Goal: Task Accomplishment & Management: Manage account settings

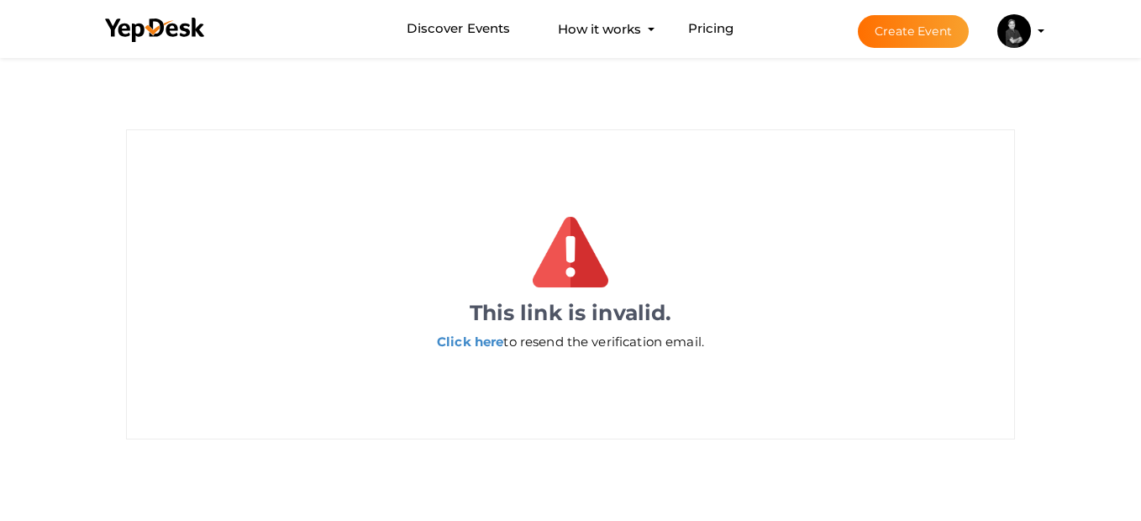
click at [1016, 29] on img at bounding box center [1014, 31] width 34 height 34
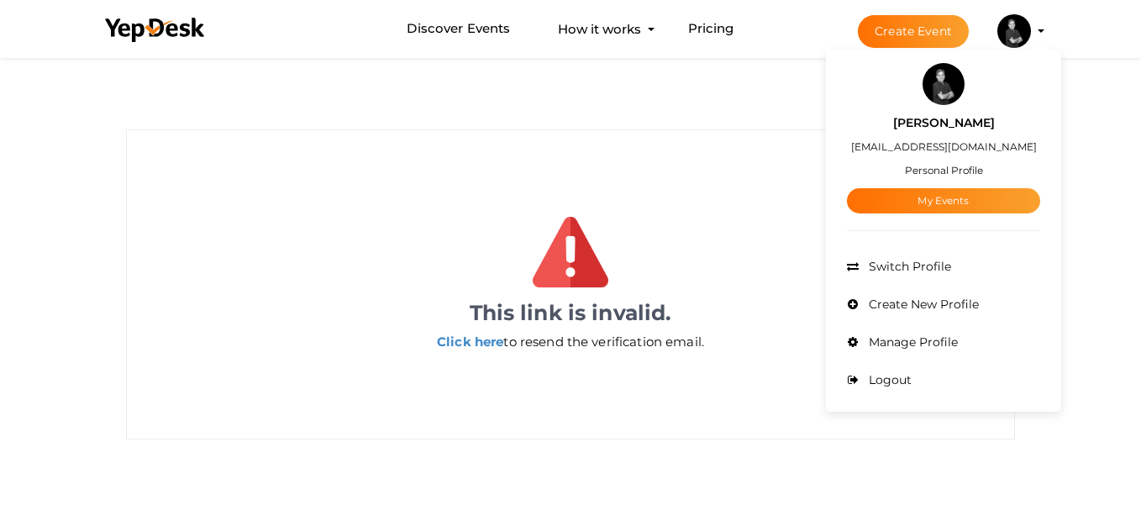
click at [937, 170] on small "Personal Profile" at bounding box center [944, 170] width 78 height 13
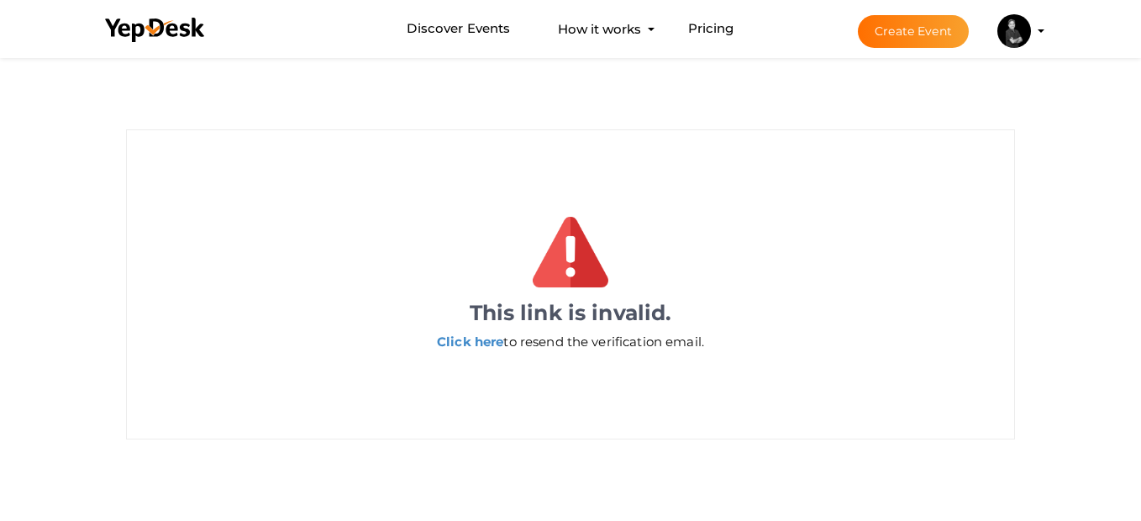
click at [1030, 43] on button "Avinash Sharma ria.puri@avisharmarealestate.com Personal Profile My Events Admi…" at bounding box center [1014, 30] width 44 height 35
click at [1011, 33] on img at bounding box center [1014, 31] width 34 height 34
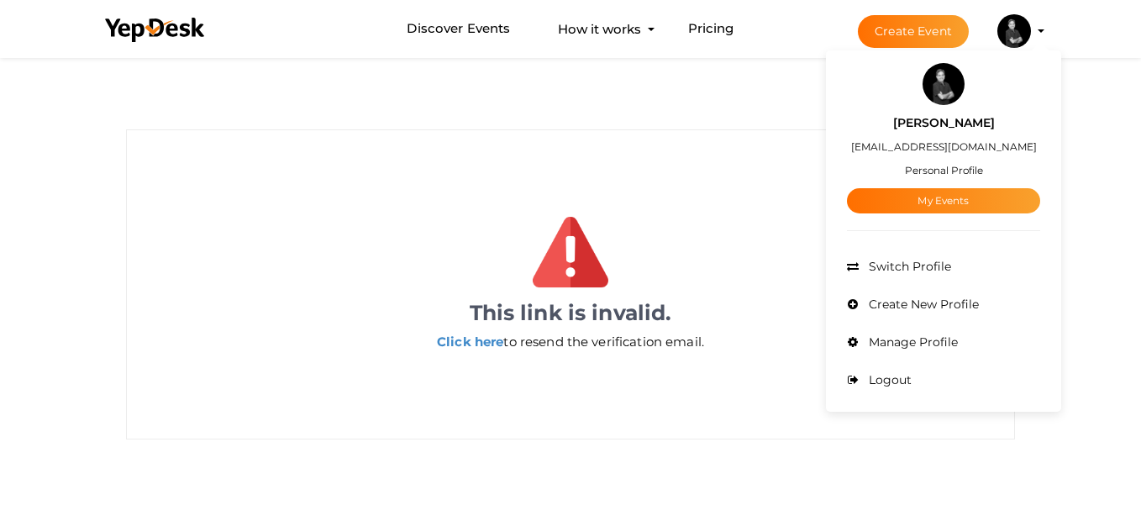
drag, startPoint x: 1011, startPoint y: 33, endPoint x: 960, endPoint y: 63, distance: 58.8
click at [992, 49] on button "Avinash Sharma ria.puri@avisharmarealestate.com Personal Profile My Events Admi…" at bounding box center [1014, 30] width 44 height 35
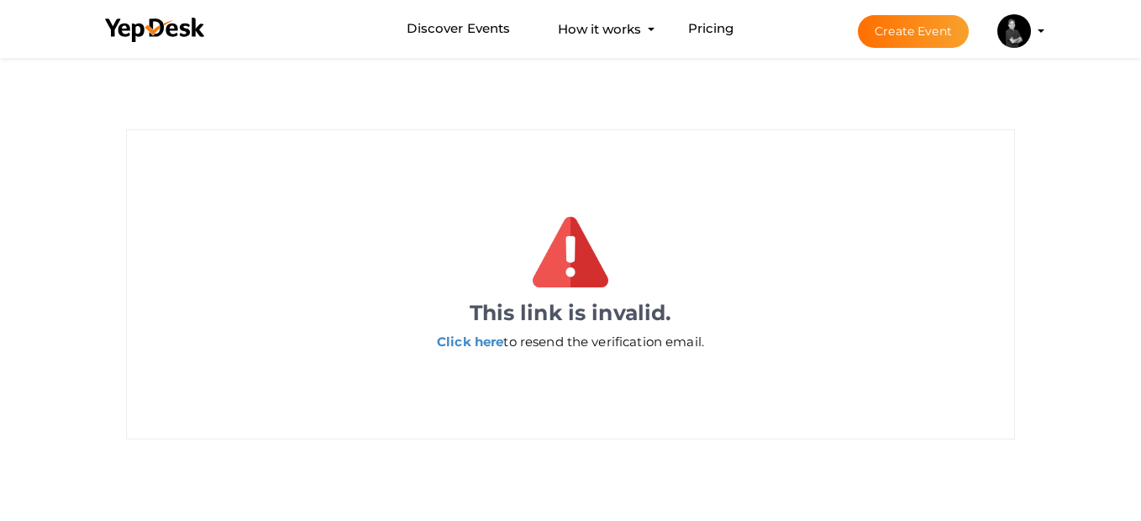
click at [960, 63] on div "This link is invalid. Click here to resend the verification email." at bounding box center [570, 247] width 1141 height 386
click at [1008, 38] on img at bounding box center [1014, 31] width 34 height 34
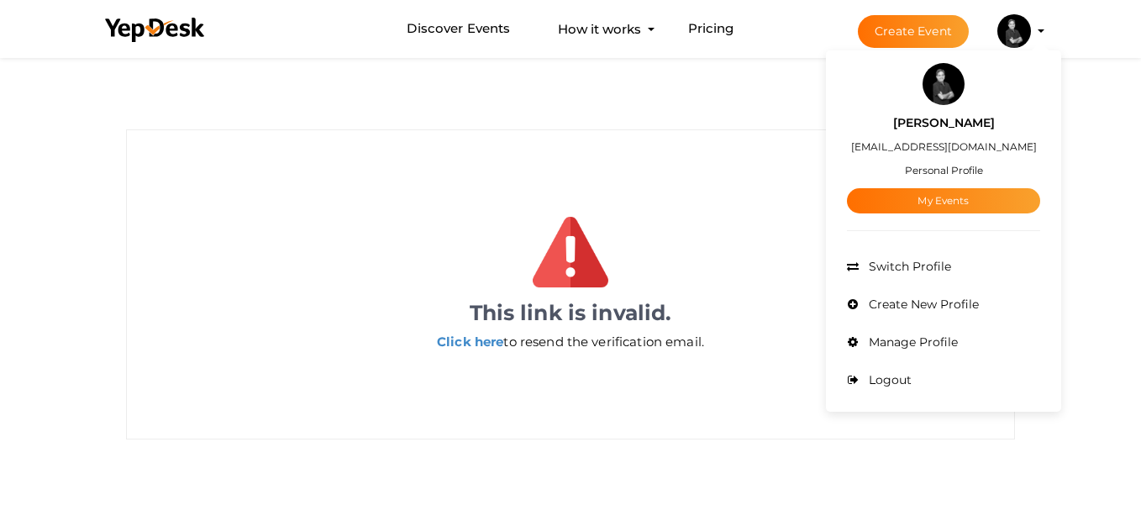
drag, startPoint x: 933, startPoint y: 118, endPoint x: 934, endPoint y: 108, distance: 10.1
click at [934, 108] on div "Avinash Sharma ria.puri@avisharmarealestate.com Personal Profile My Events" at bounding box center [943, 159] width 193 height 108
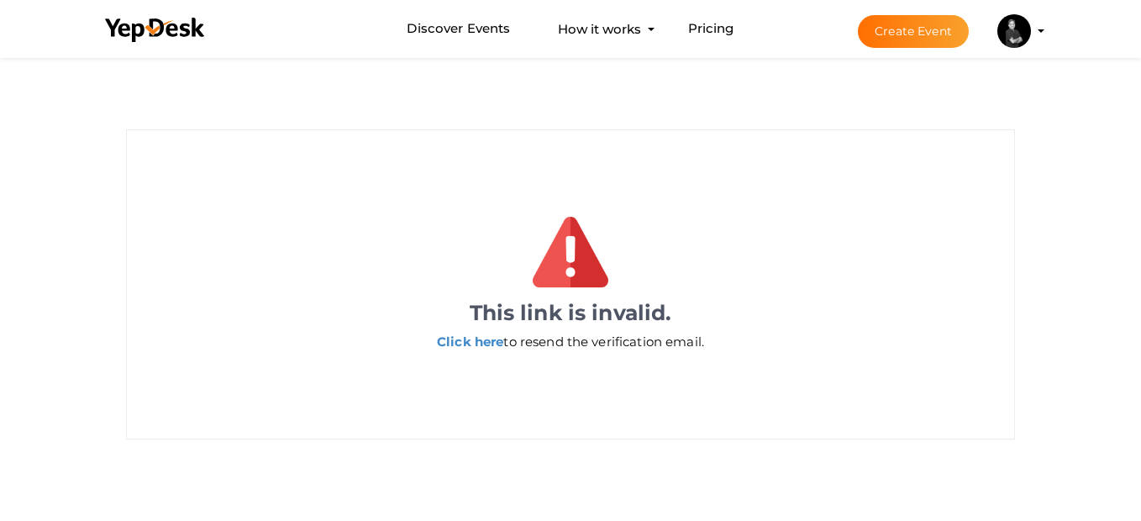
click at [1001, 38] on img at bounding box center [1014, 31] width 34 height 34
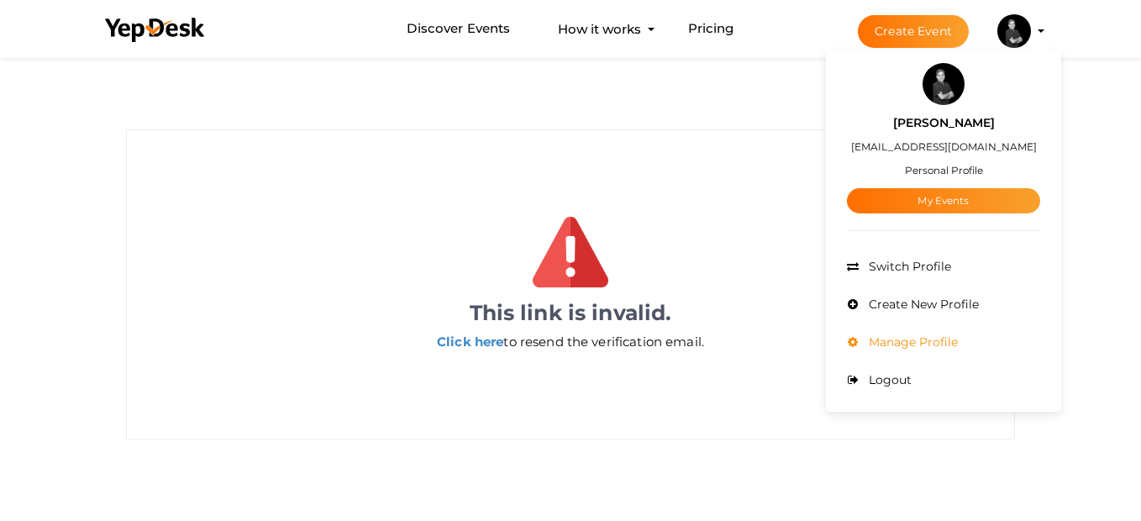
click at [895, 344] on span "Manage Profile" at bounding box center [910, 341] width 93 height 15
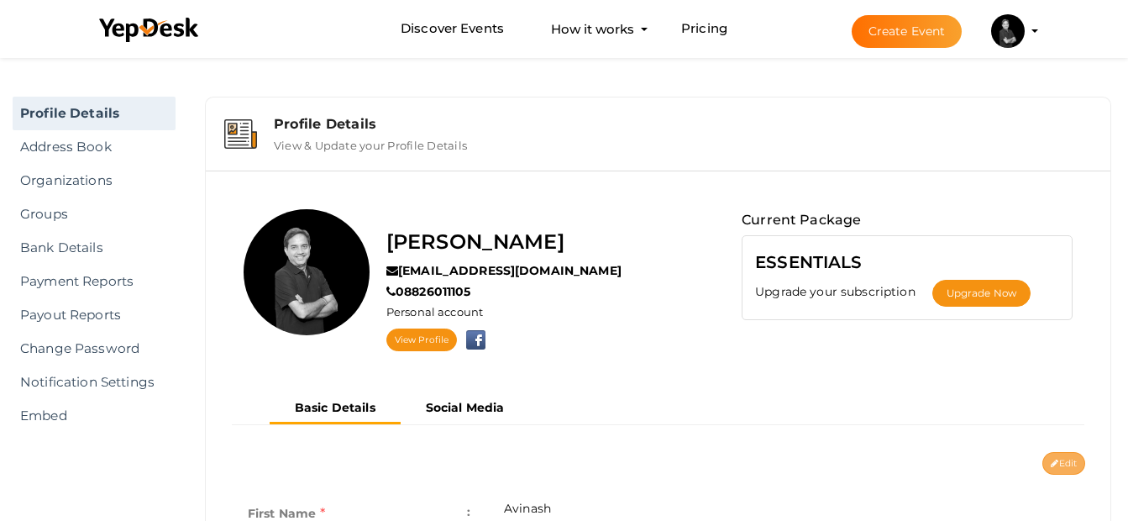
click at [1057, 458] on button "Edit" at bounding box center [1063, 463] width 43 height 23
type input "Avinash"
type input "[PERSON_NAME]"
type input "08826011105"
type input "DLF City Phase IV, [GEOGRAPHIC_DATA], [GEOGRAPHIC_DATA], [GEOGRAPHIC_DATA]"
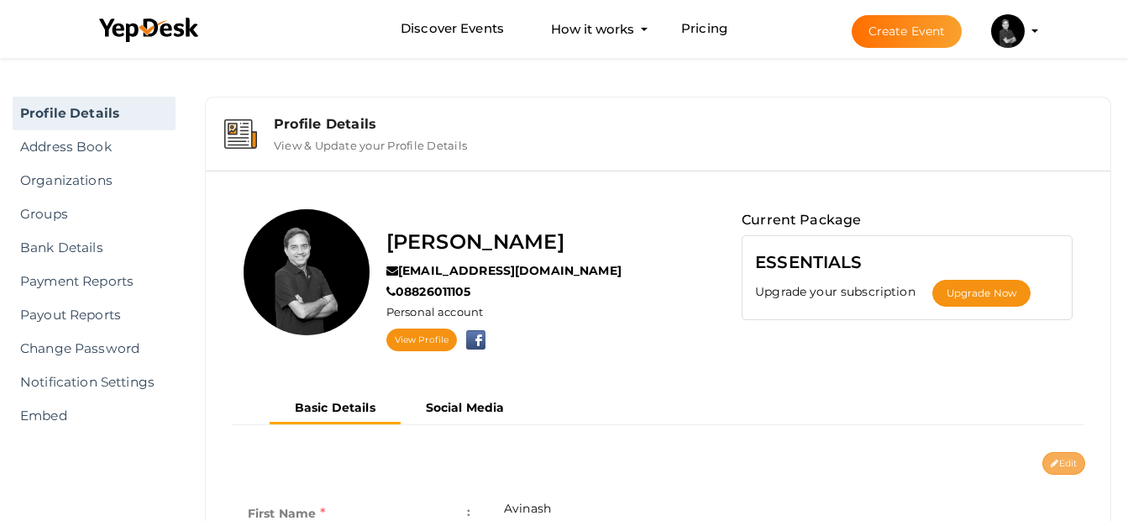
type input "avinashsharma"
type input "[PERSON_NAME] Real Estate Consultant"
type input "CEO"
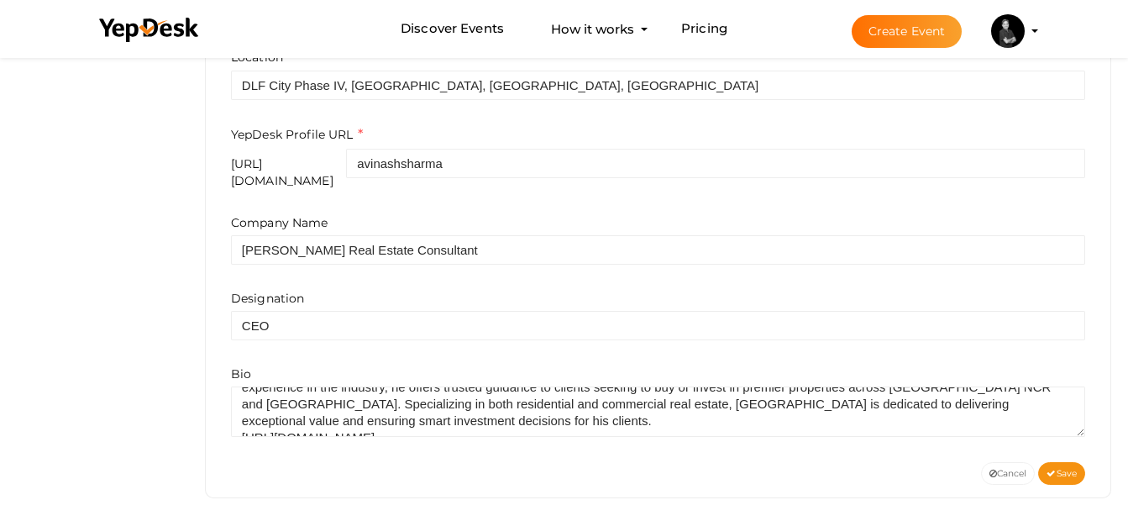
scroll to position [34, 0]
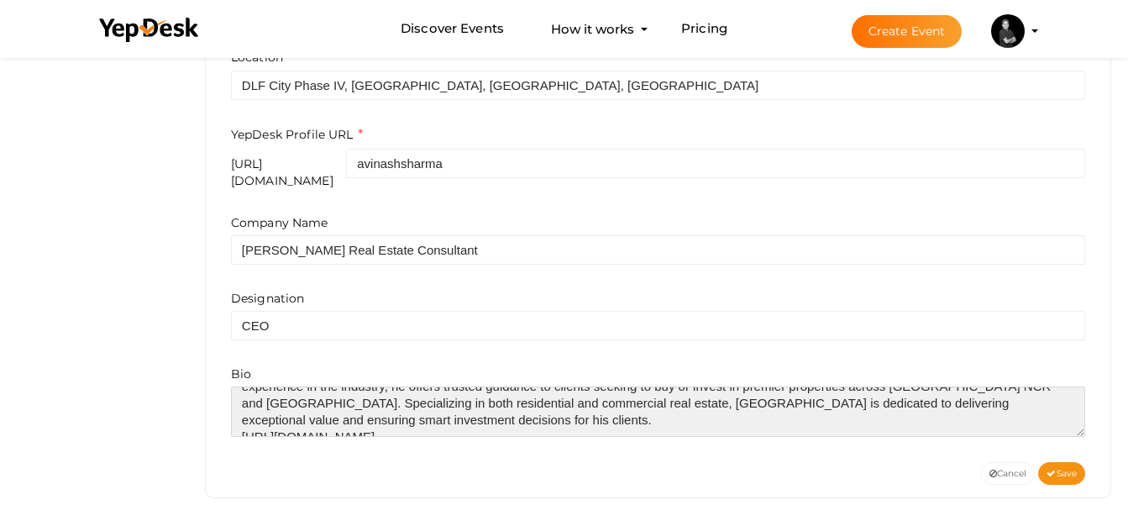
drag, startPoint x: 488, startPoint y: 409, endPoint x: 224, endPoint y: 418, distance: 263.9
click at [224, 418] on div "First Name e.g. "[PERSON_NAME] Last Name e.g. "[PERSON_NAME] Phone No [PHONE_NU…" at bounding box center [658, 139] width 880 height 646
type textarea "[PERSON_NAME] is a RERA Certified real estate consultant based in [GEOGRAPHIC_D…"
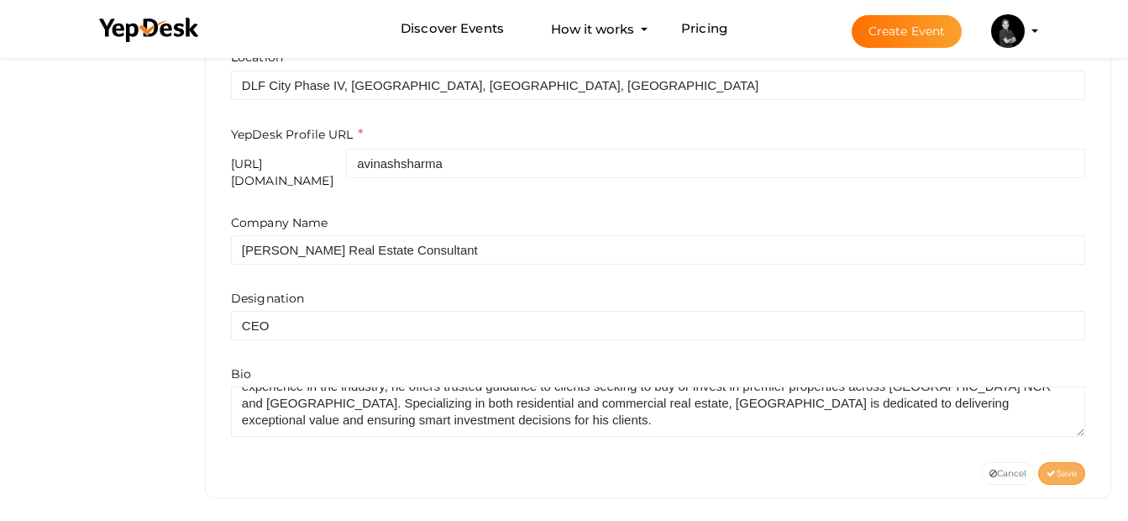
click at [1063, 468] on button "Save" at bounding box center [1061, 473] width 47 height 23
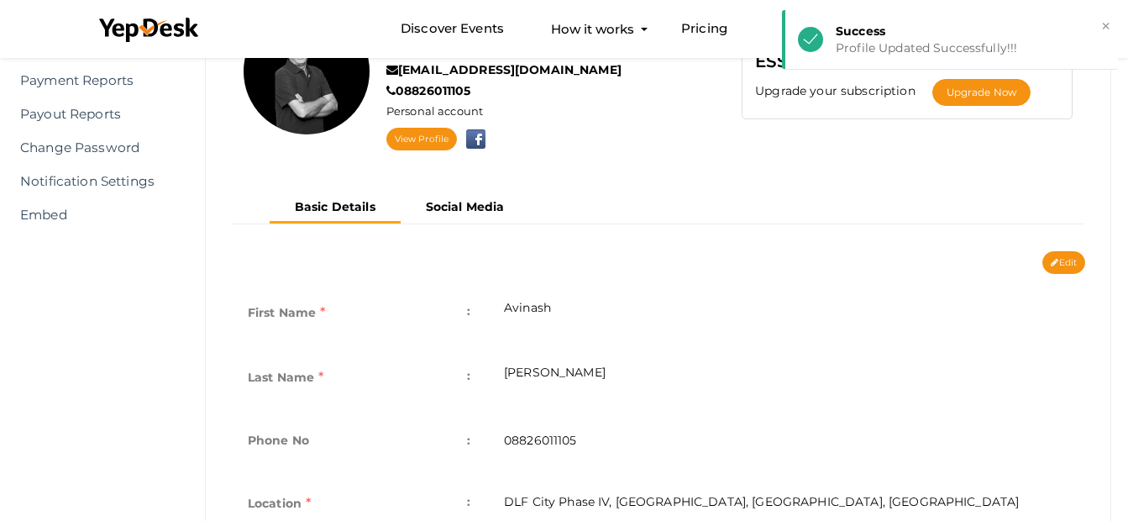
scroll to position [0, 0]
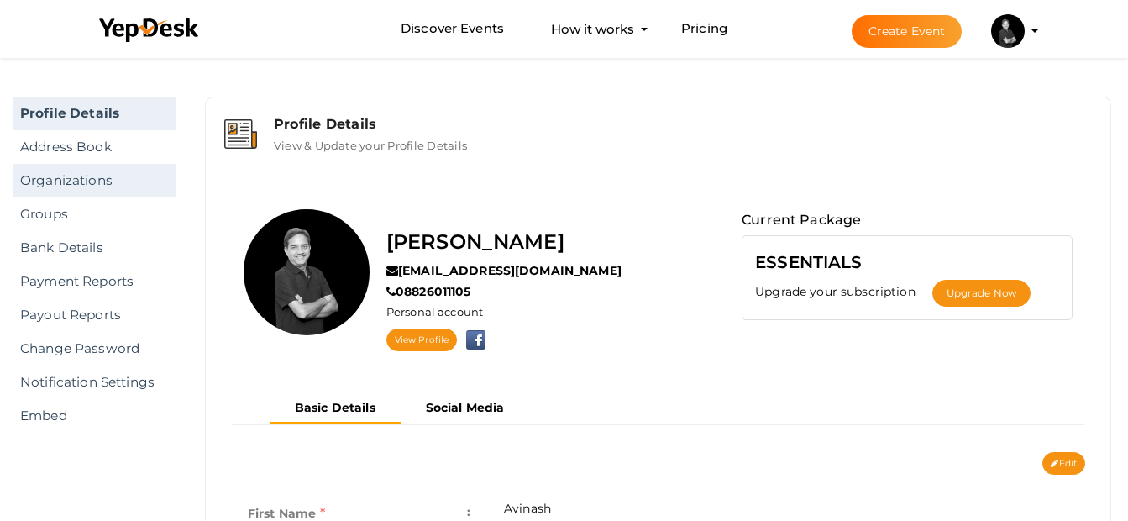
click at [103, 176] on link "Organizations" at bounding box center [94, 181] width 163 height 34
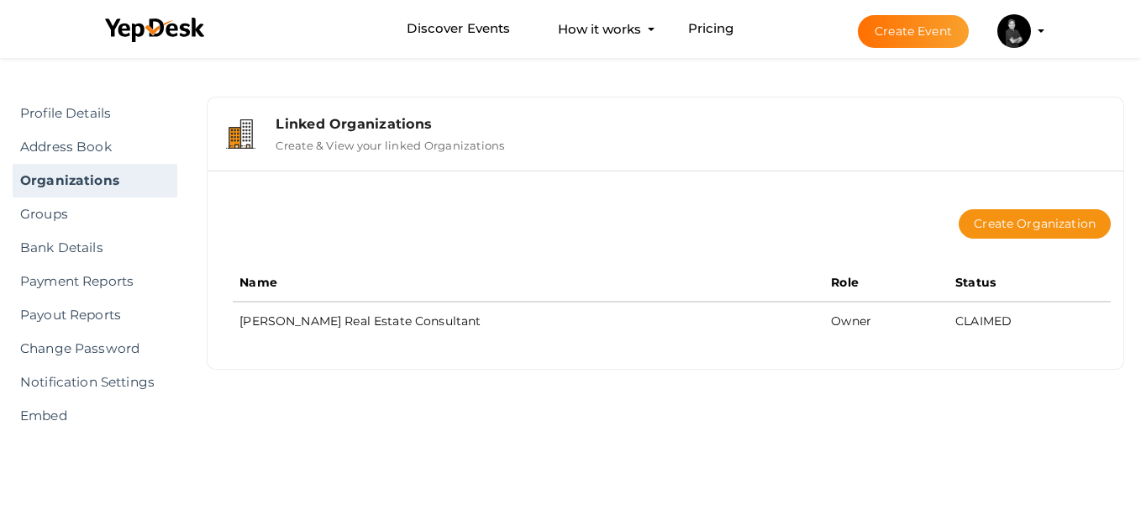
click at [1000, 243] on div "Create Organization" at bounding box center [672, 224] width 878 height 80
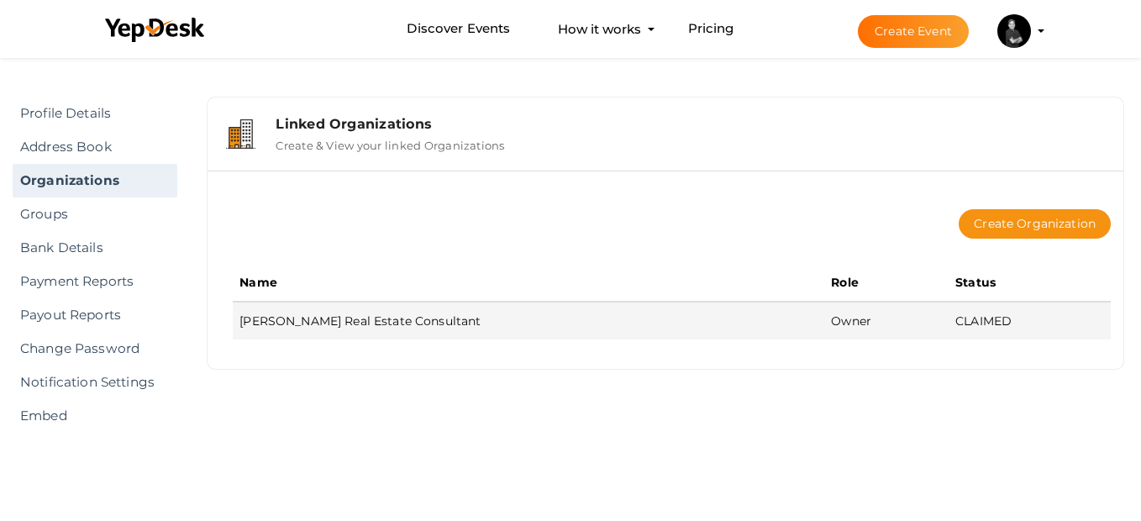
click at [433, 323] on td "[PERSON_NAME] Real Estate Consultant" at bounding box center [528, 321] width 591 height 38
click at [365, 317] on td "[PERSON_NAME] Real Estate Consultant" at bounding box center [528, 321] width 591 height 38
click at [258, 323] on td "[PERSON_NAME] Real Estate Consultant" at bounding box center [528, 321] width 591 height 38
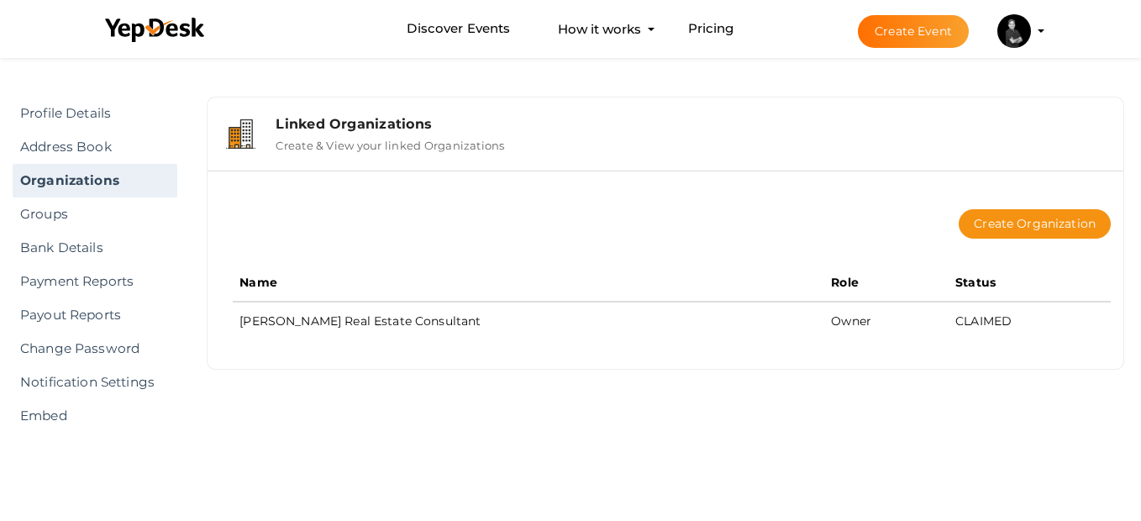
click at [586, 273] on th "Name" at bounding box center [528, 283] width 591 height 38
click at [983, 246] on div "Create Organization" at bounding box center [672, 224] width 878 height 80
click at [987, 231] on button "Create Organization" at bounding box center [1034, 223] width 152 height 29
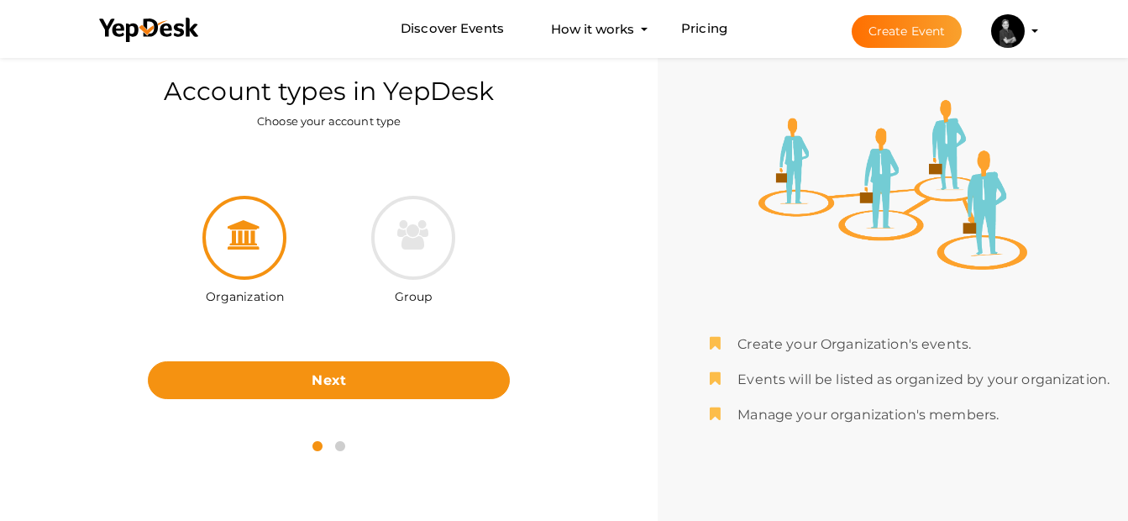
scroll to position [54, 0]
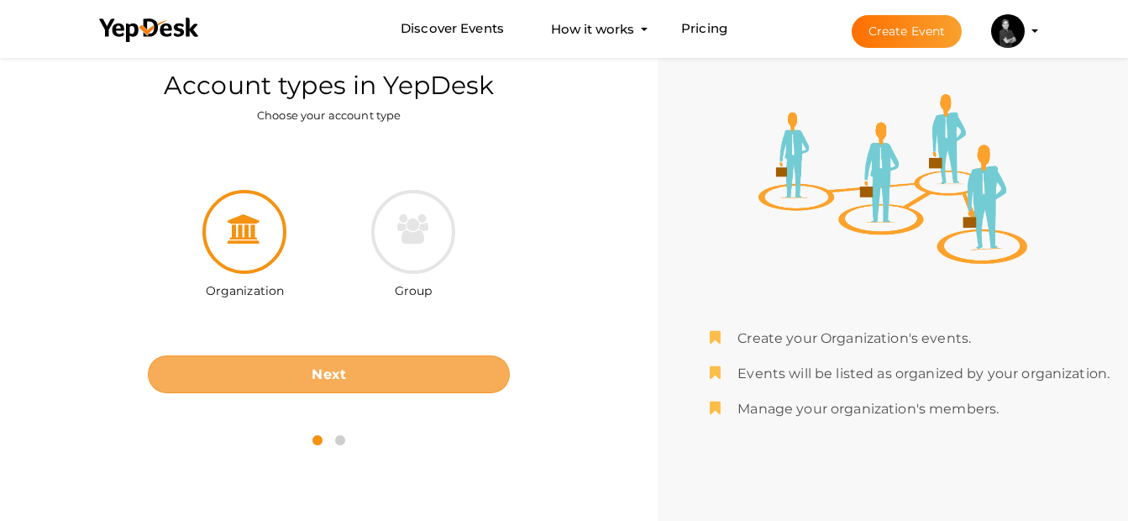
click at [384, 391] on button "Next" at bounding box center [329, 374] width 362 height 38
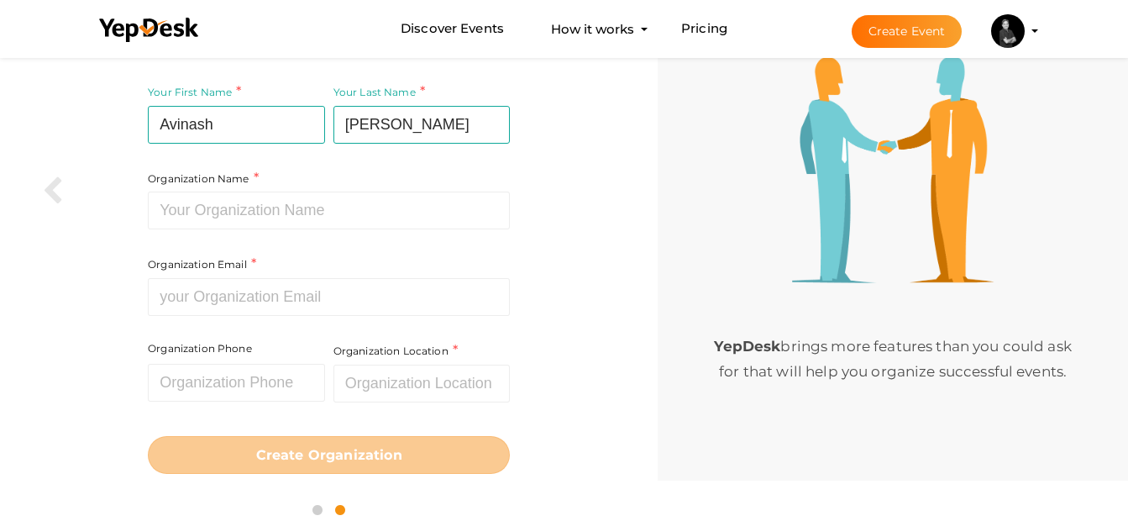
scroll to position [109, 0]
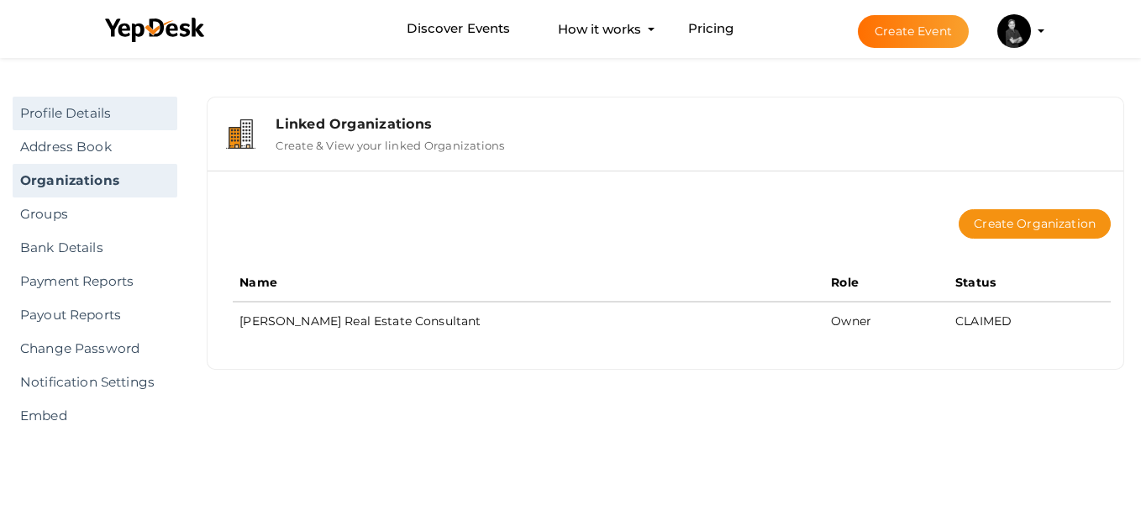
click at [77, 118] on link "Profile Details" at bounding box center [95, 114] width 165 height 34
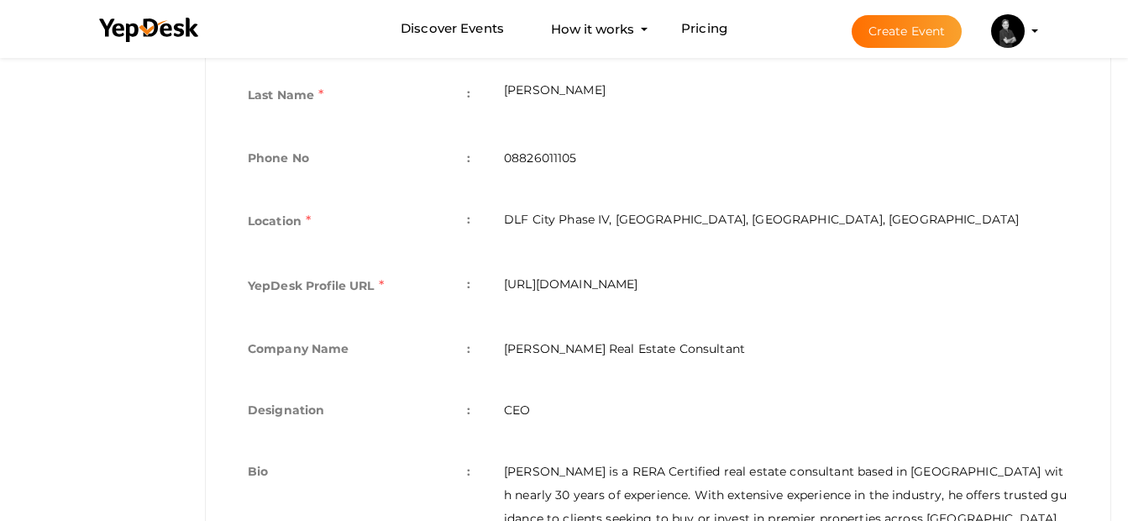
scroll to position [484, 0]
click at [817, 285] on td "https://www.yepdesk.com/profile/avinashsharma" at bounding box center [786, 287] width 598 height 65
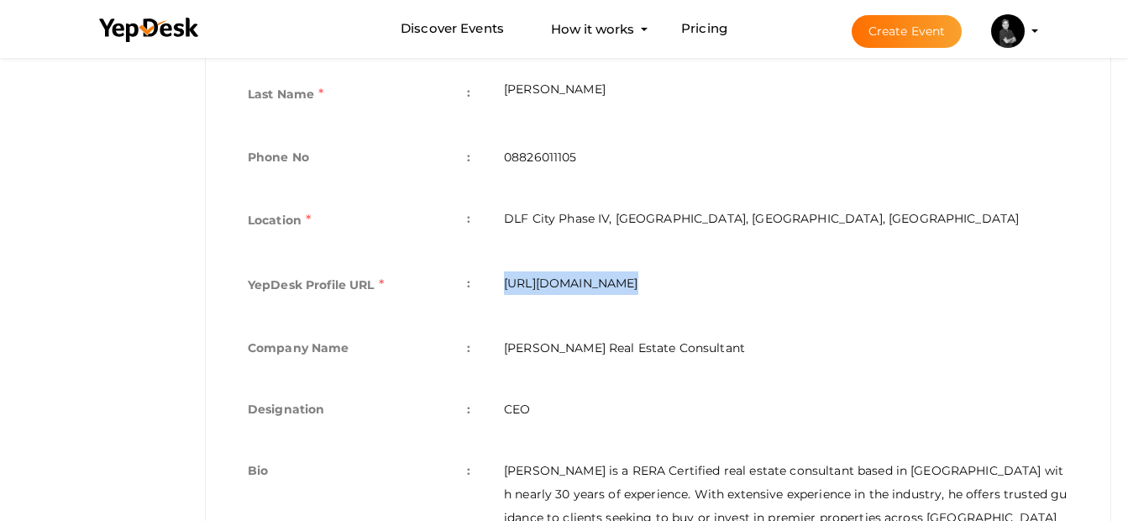
copy tbody "https://www.yepdesk.com/profile/avinashsharma"
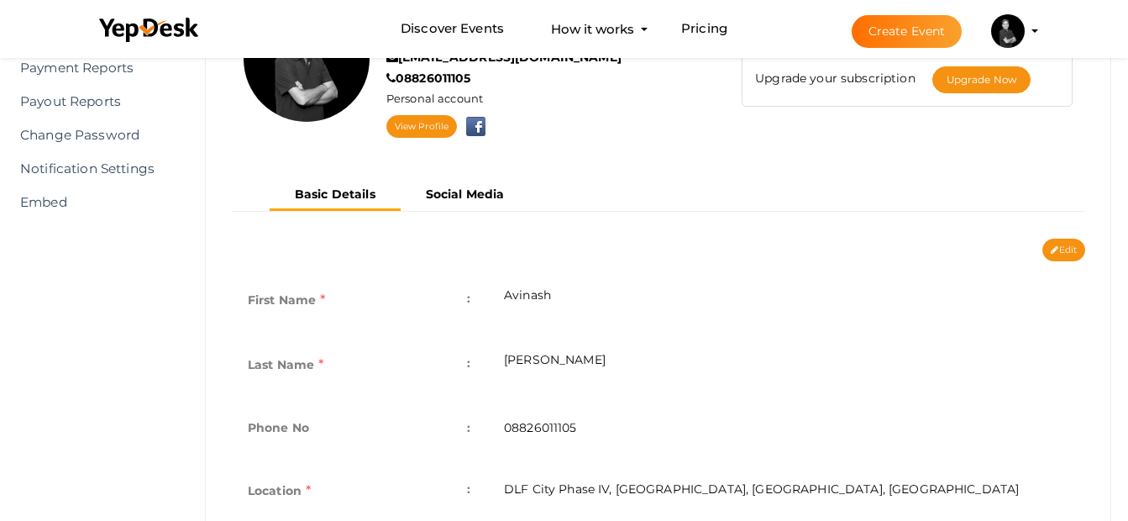
scroll to position [222, 0]
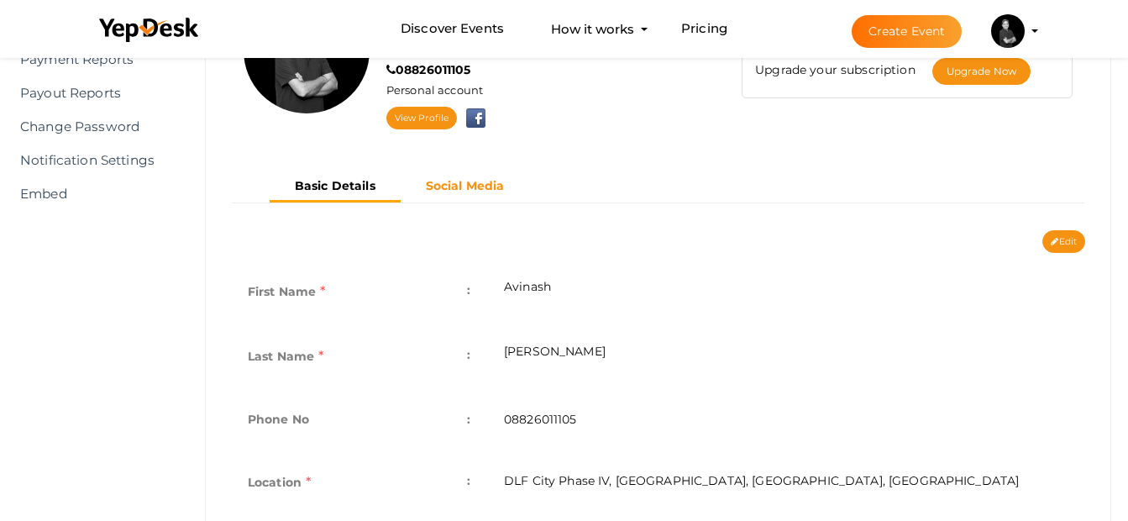
click at [475, 175] on button "Social Media" at bounding box center [465, 186] width 129 height 28
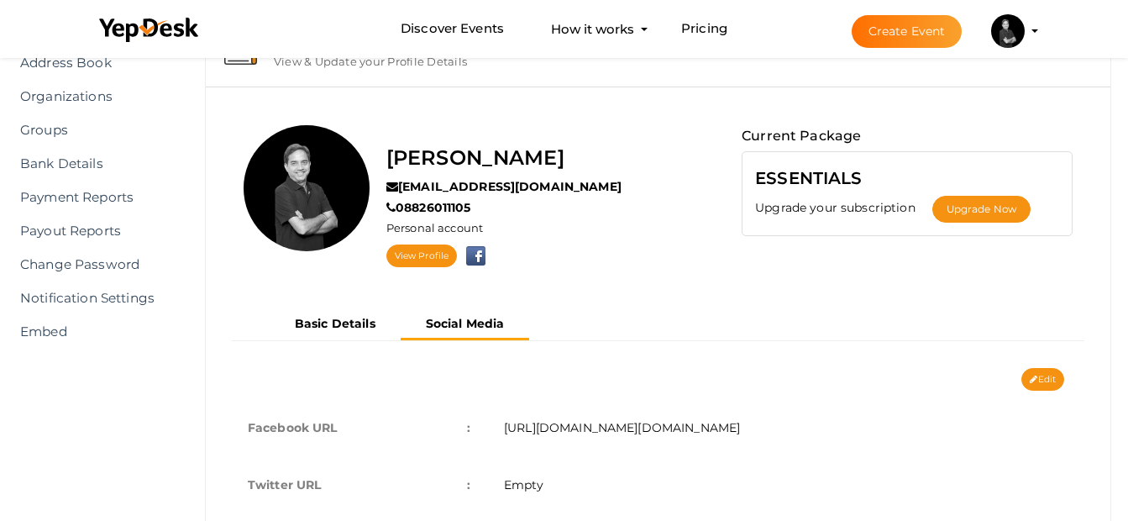
scroll to position [0, 0]
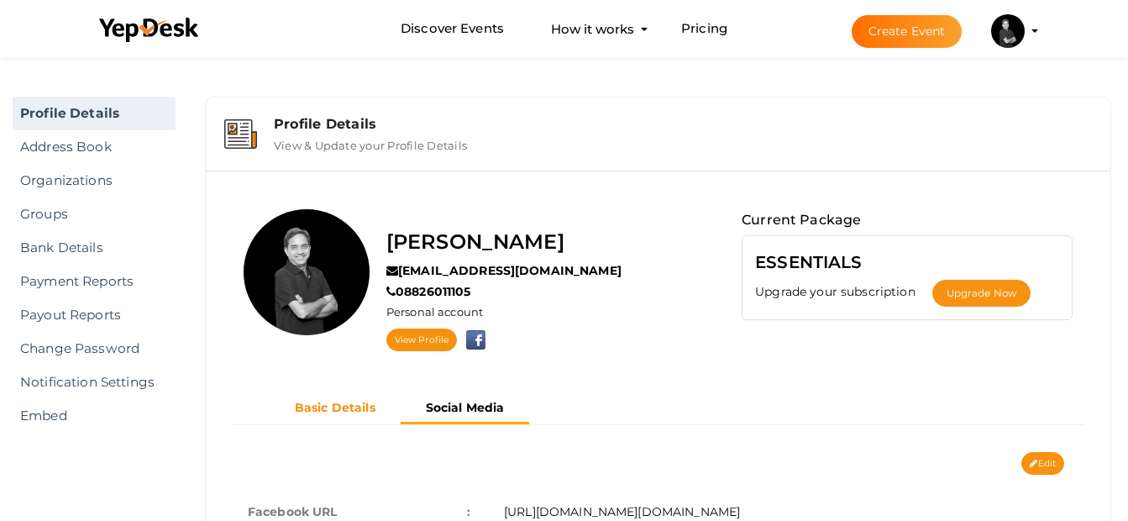
click at [330, 395] on button "Basic Details" at bounding box center [335, 408] width 131 height 28
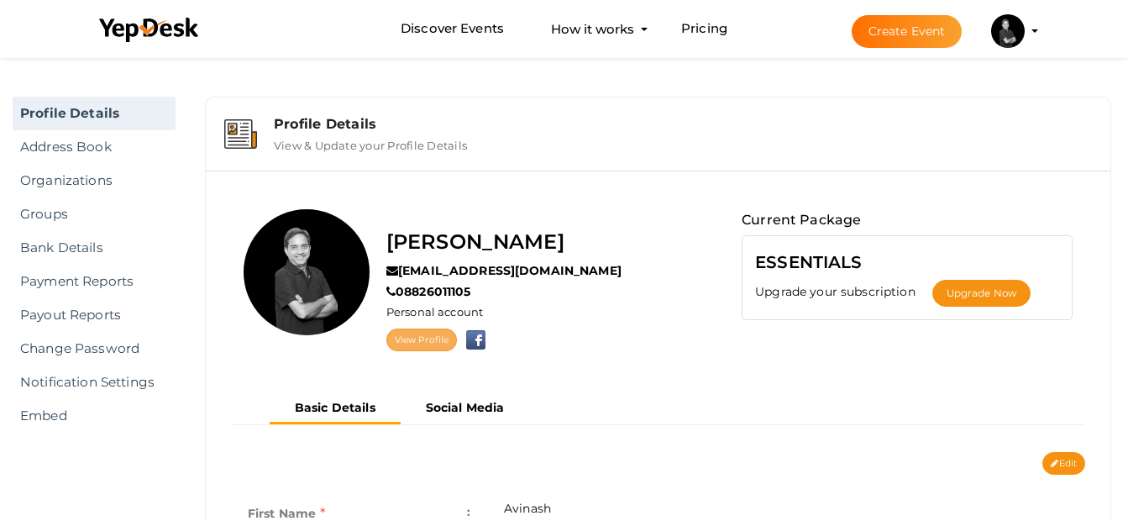
click at [416, 345] on link "View Profile" at bounding box center [421, 339] width 71 height 23
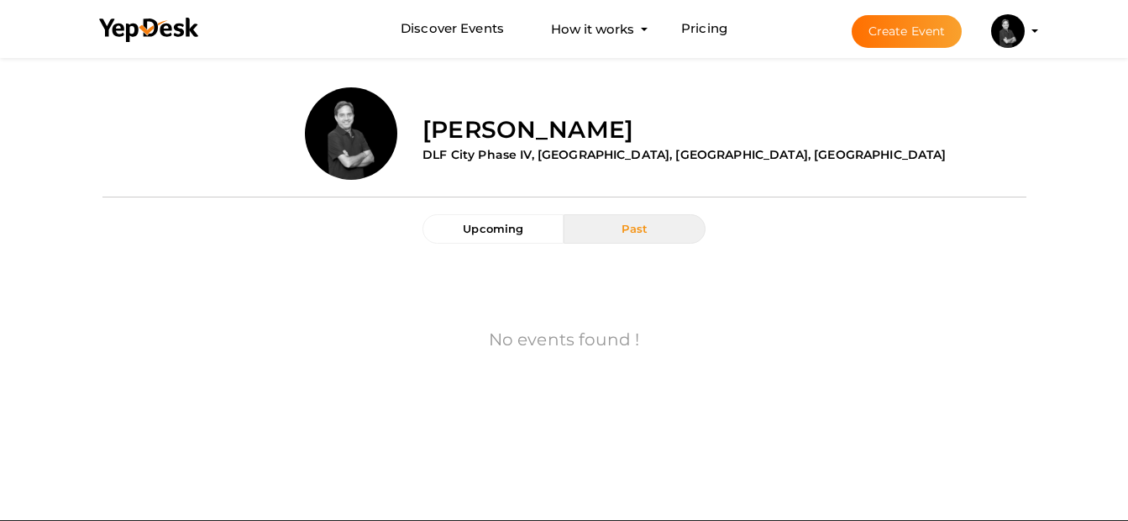
click at [884, 31] on button "Create Event" at bounding box center [907, 31] width 111 height 33
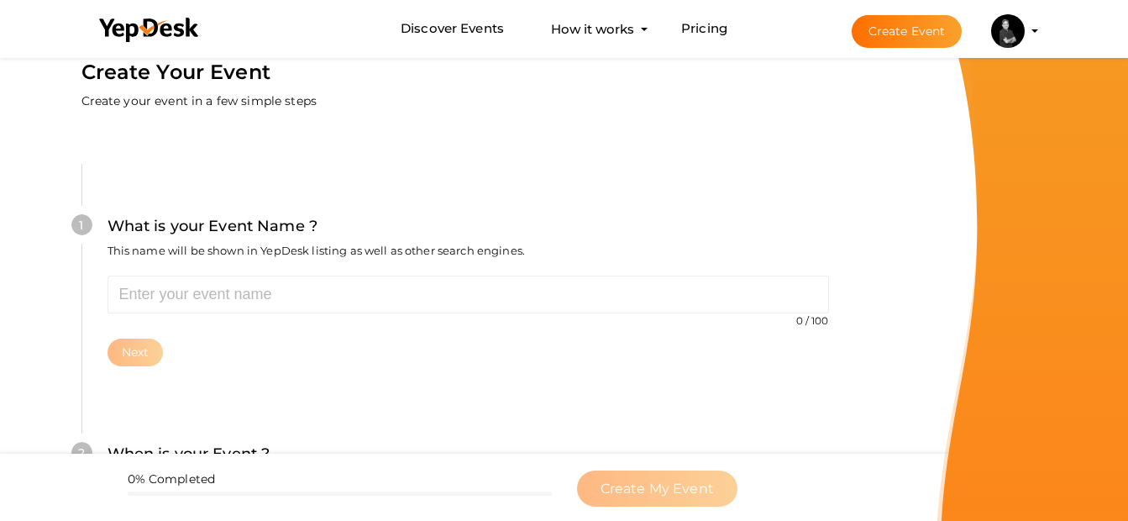
scroll to position [52, 0]
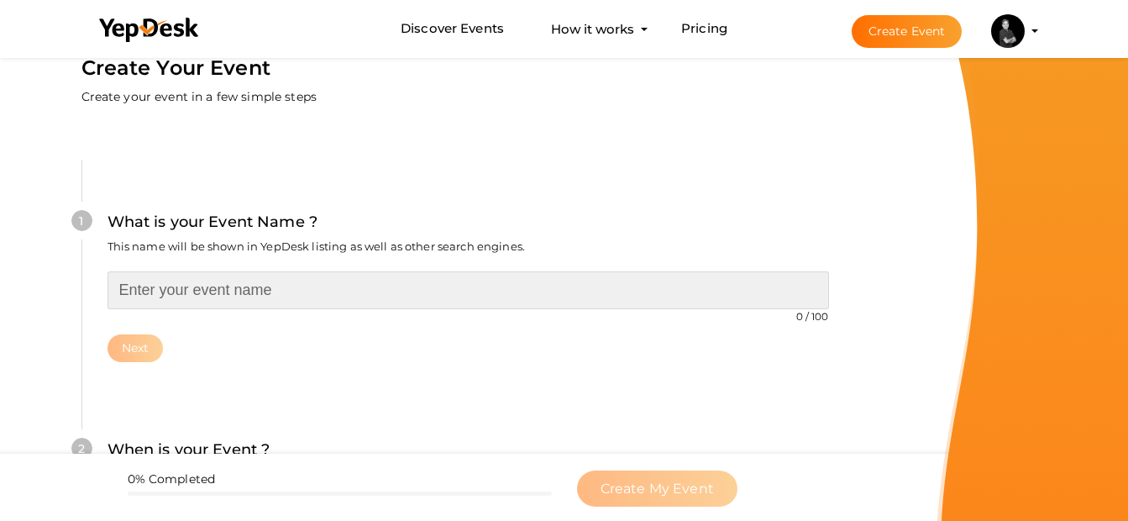
click at [229, 291] on input "text" at bounding box center [469, 290] width 722 height 38
type input "realestate"
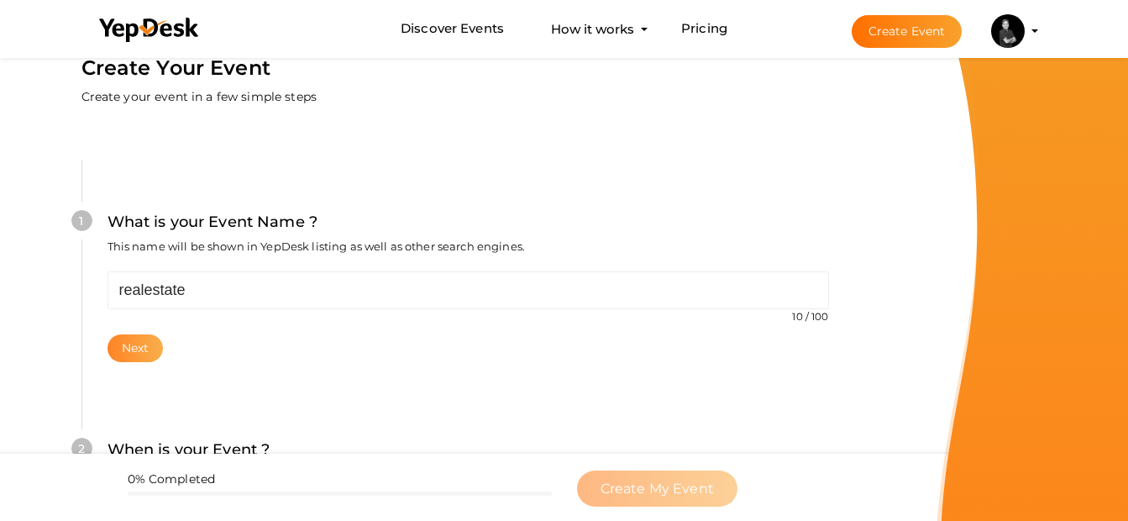
click at [144, 344] on button "Next" at bounding box center [136, 348] width 56 height 28
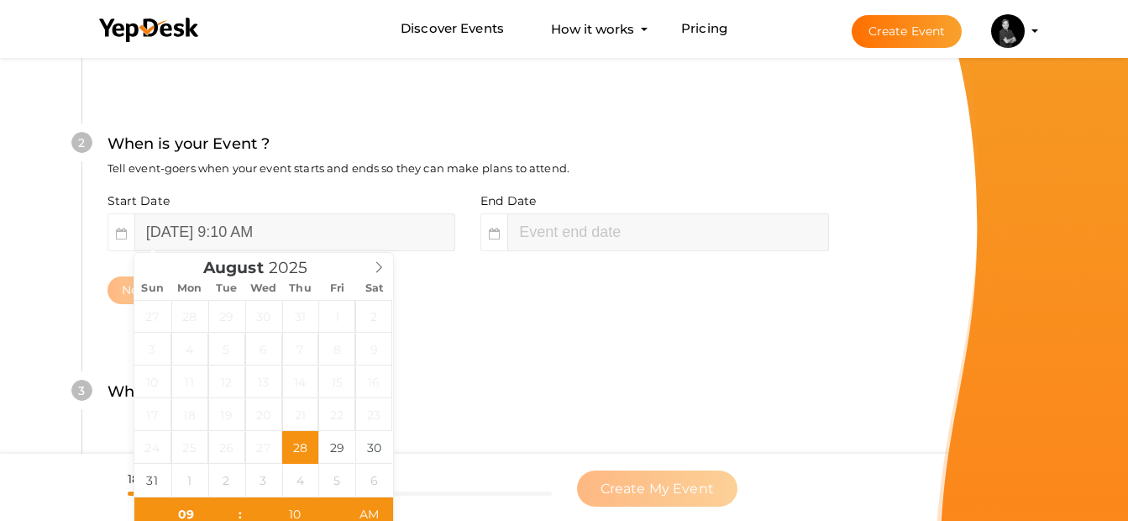
scroll to position [386, 0]
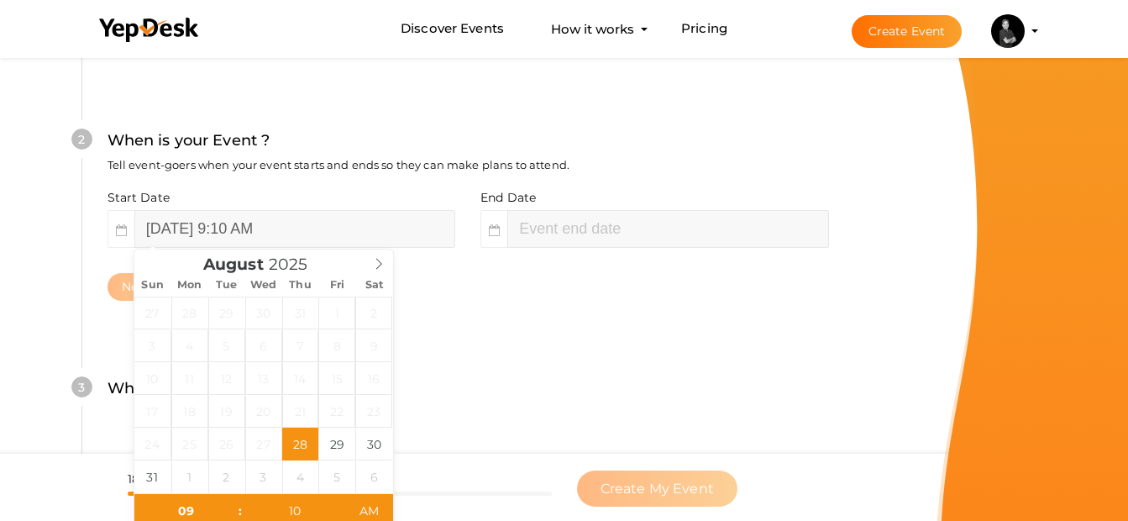
click at [144, 344] on span "3" at bounding box center [152, 345] width 37 height 33
type input "August 28, 2025 11:10 AM"
click at [591, 353] on div "3 Where is your Event ? Tell event-goers where your event location is. Venue On…" at bounding box center [467, 397] width 773 height 92
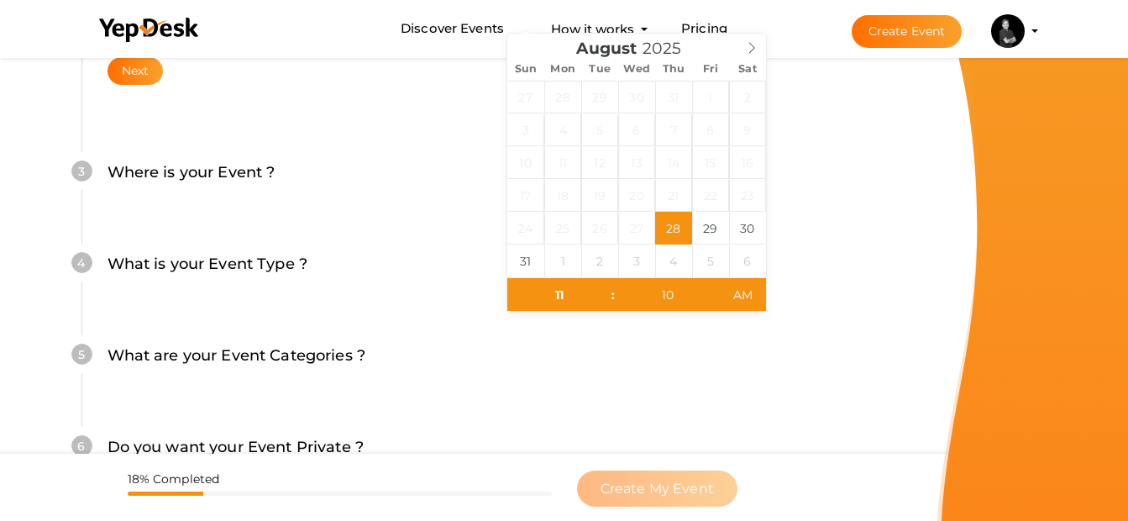
scroll to position [737, 0]
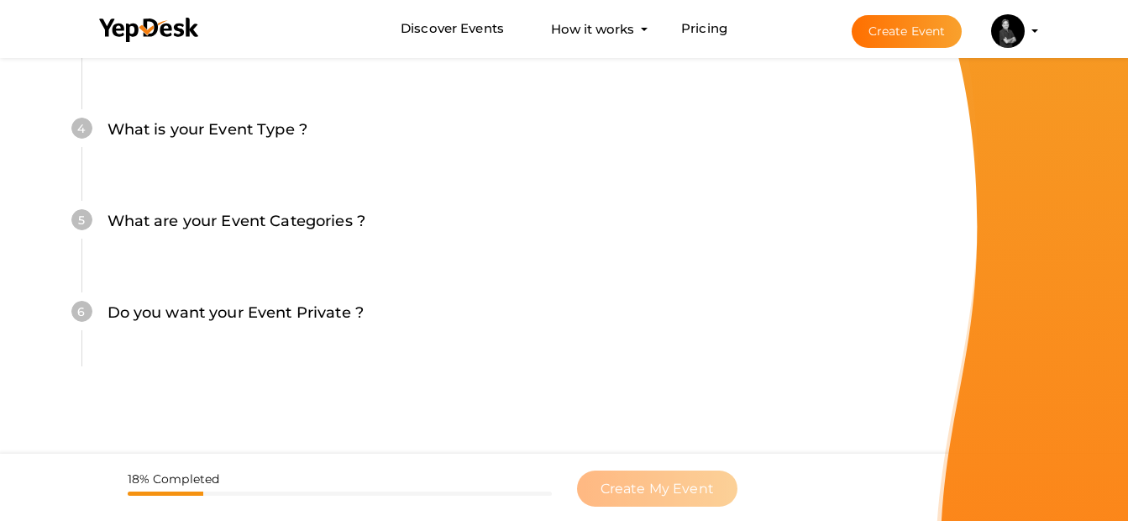
click at [578, 366] on div "6 Do you want your Event Private ? Choose how discoverable you want your event …" at bounding box center [467, 322] width 773 height 92
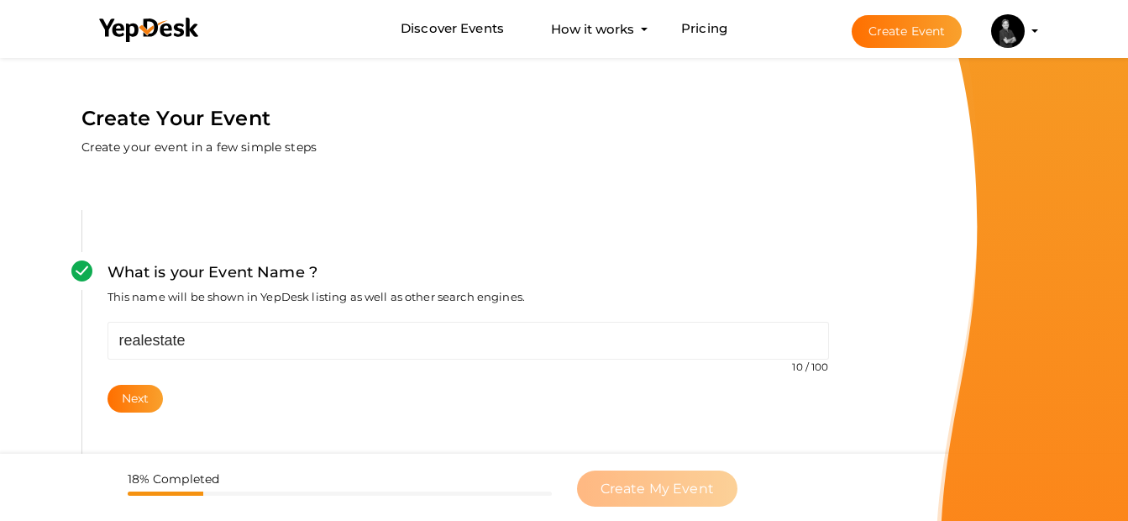
scroll to position [0, 0]
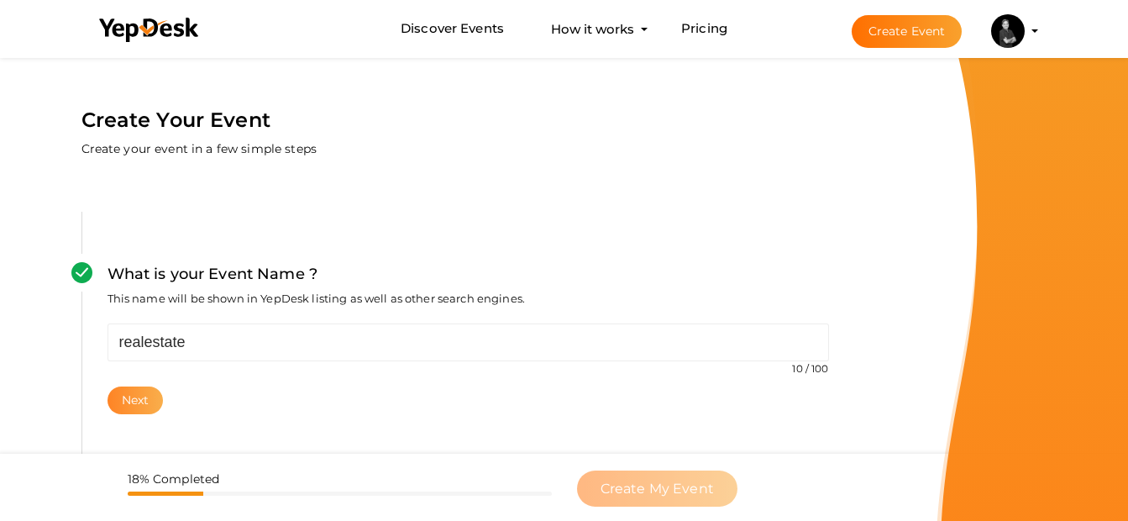
click at [148, 391] on button "Next" at bounding box center [136, 400] width 56 height 28
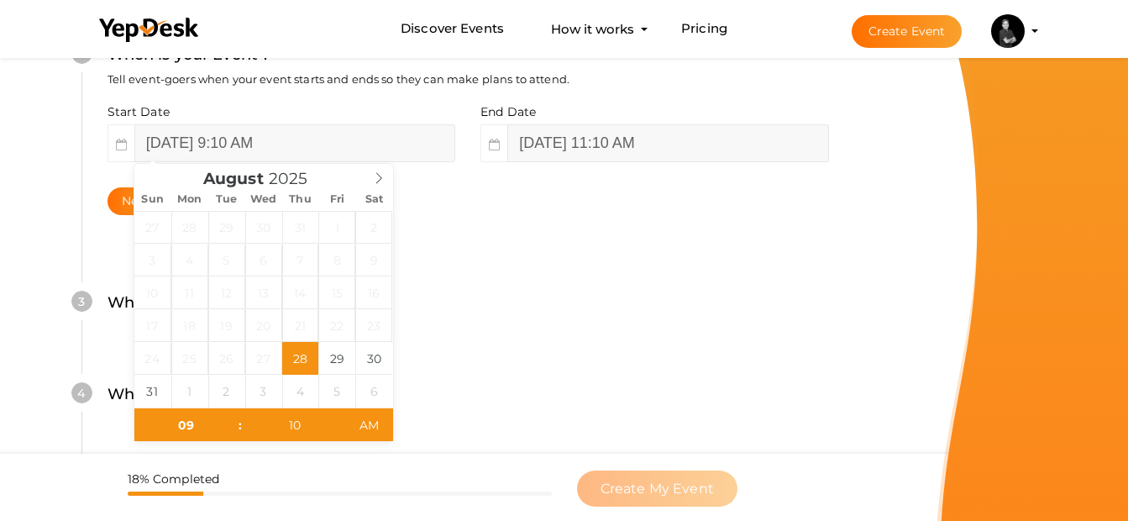
scroll to position [477, 0]
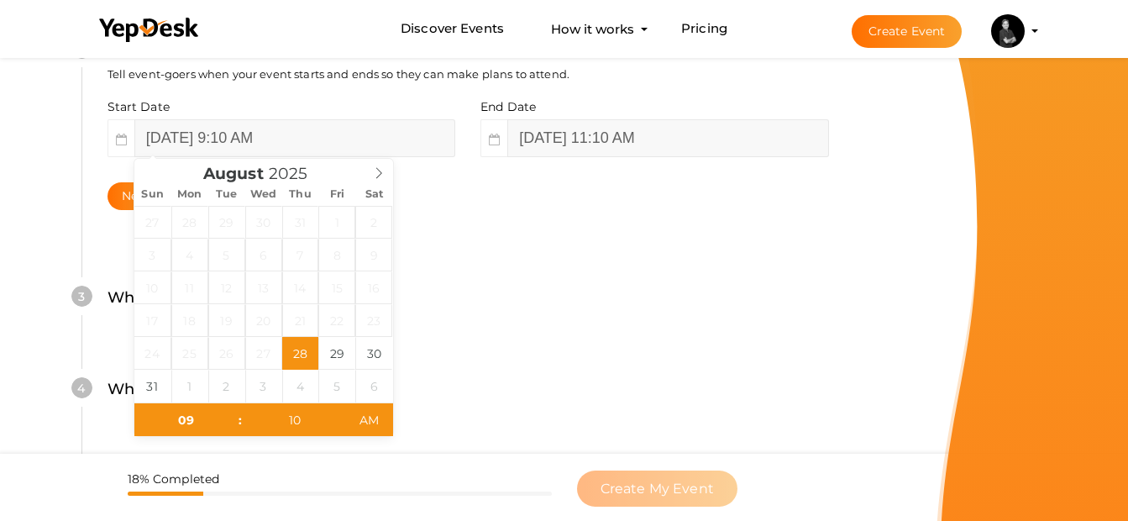
click at [559, 188] on div "Next" at bounding box center [469, 196] width 722 height 28
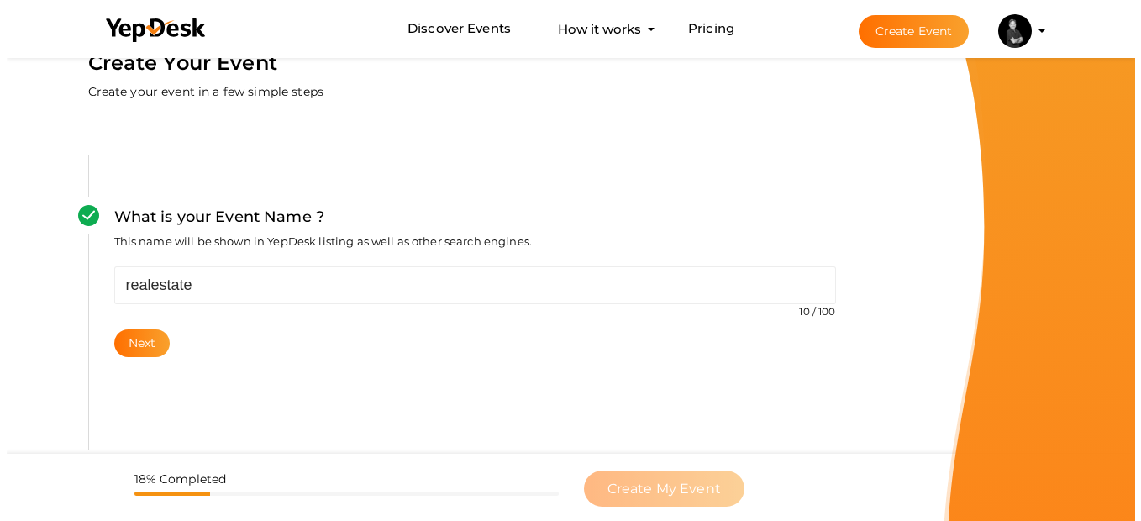
scroll to position [0, 0]
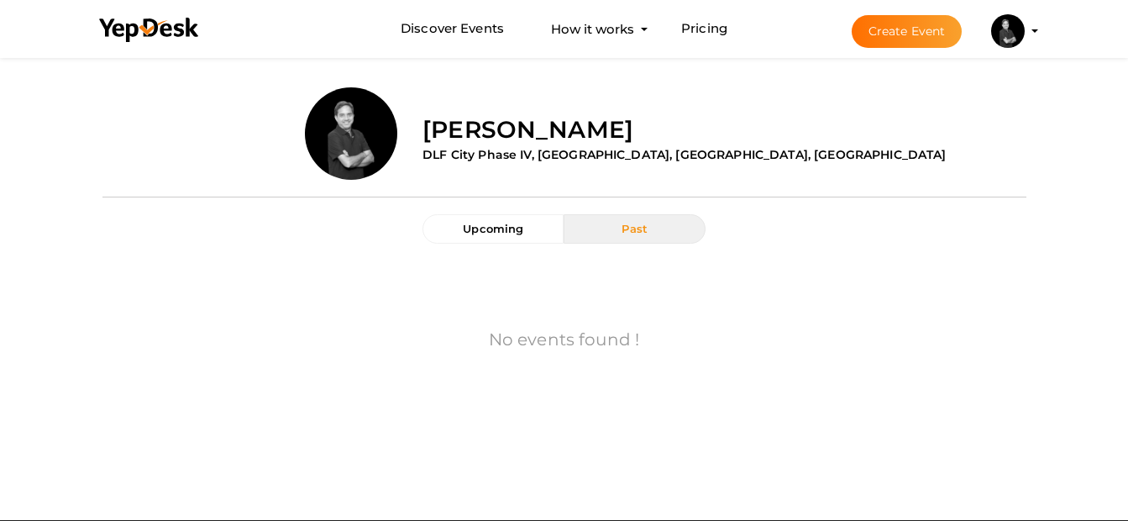
click at [1025, 32] on button "Avinash Sharma ria.puri@avisharmarealestate.com Personal Profile My Events Admi…" at bounding box center [1008, 30] width 44 height 35
drag, startPoint x: 1049, startPoint y: 33, endPoint x: 1017, endPoint y: 34, distance: 31.9
click at [1017, 34] on div "Discover Events How it works Powerful Registration / Ticketing Start selling yo…" at bounding box center [564, 29] width 983 height 58
click at [1017, 34] on img at bounding box center [1008, 31] width 34 height 34
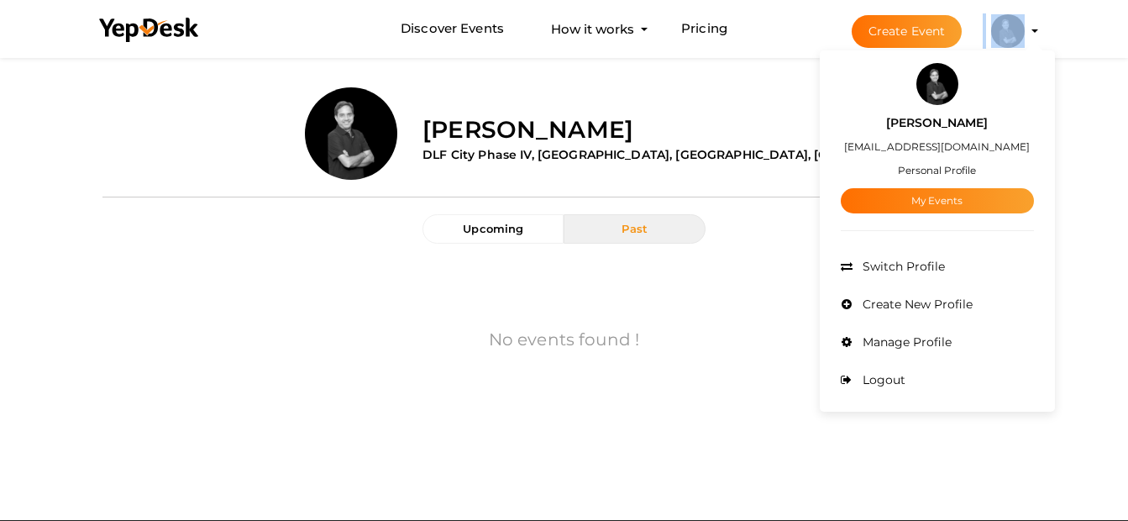
click at [937, 176] on div "Avinash Sharma ria.puri@avisharmarealestate.com Personal Profile My Events" at bounding box center [937, 159] width 193 height 108
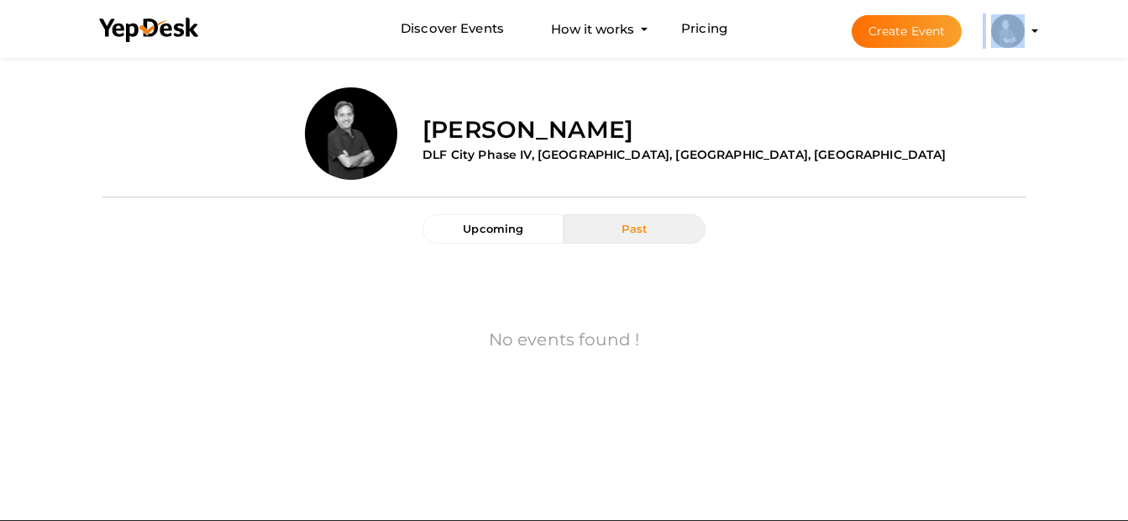
click at [1002, 33] on img at bounding box center [1008, 31] width 34 height 34
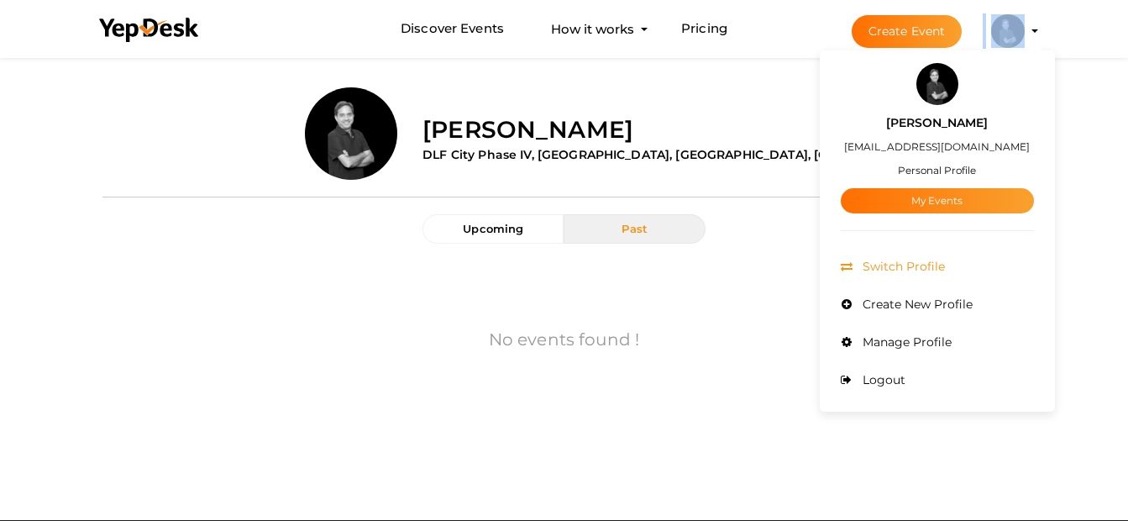
click at [882, 262] on span "Switch Profile" at bounding box center [902, 266] width 87 height 15
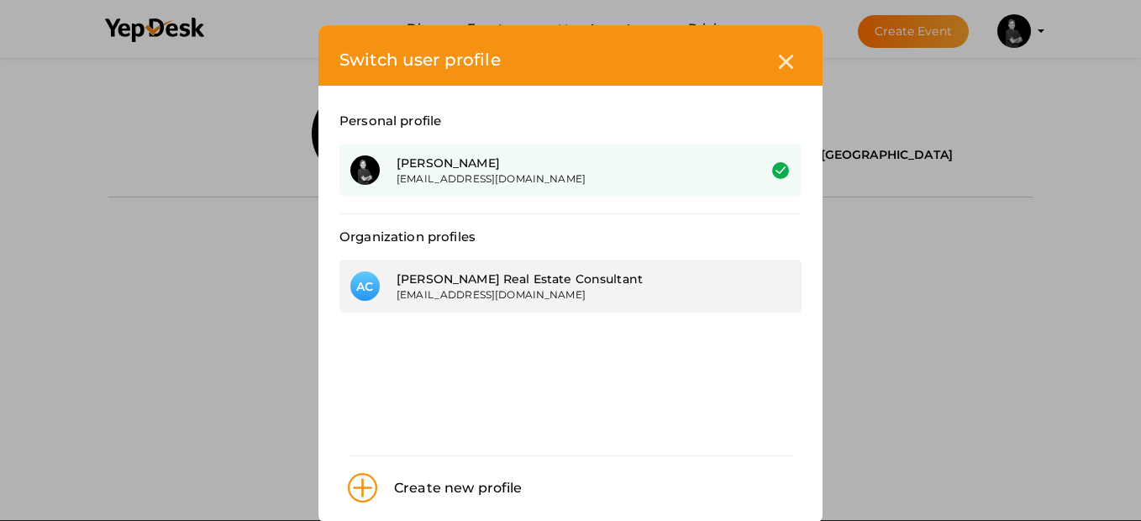
click at [404, 284] on div "[PERSON_NAME] Real Estate Consultant" at bounding box center [563, 278] width 335 height 17
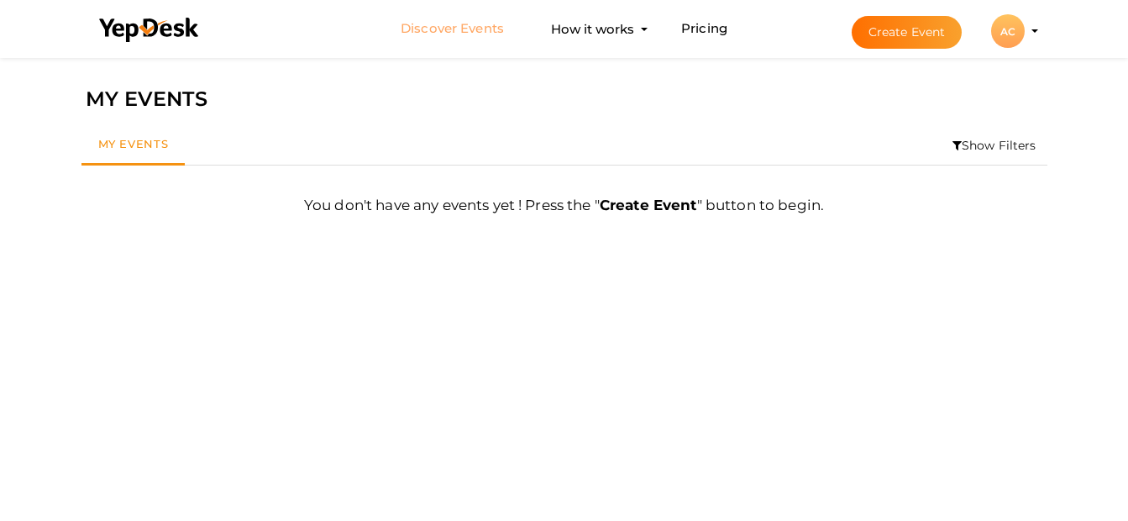
click at [444, 30] on link "Discover Events" at bounding box center [452, 28] width 103 height 31
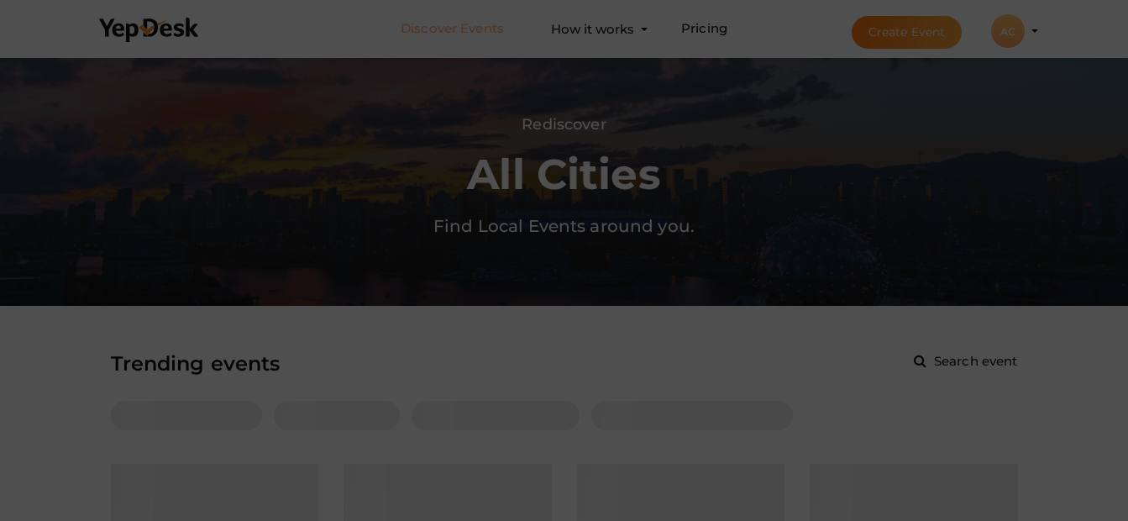
scroll to position [54, 0]
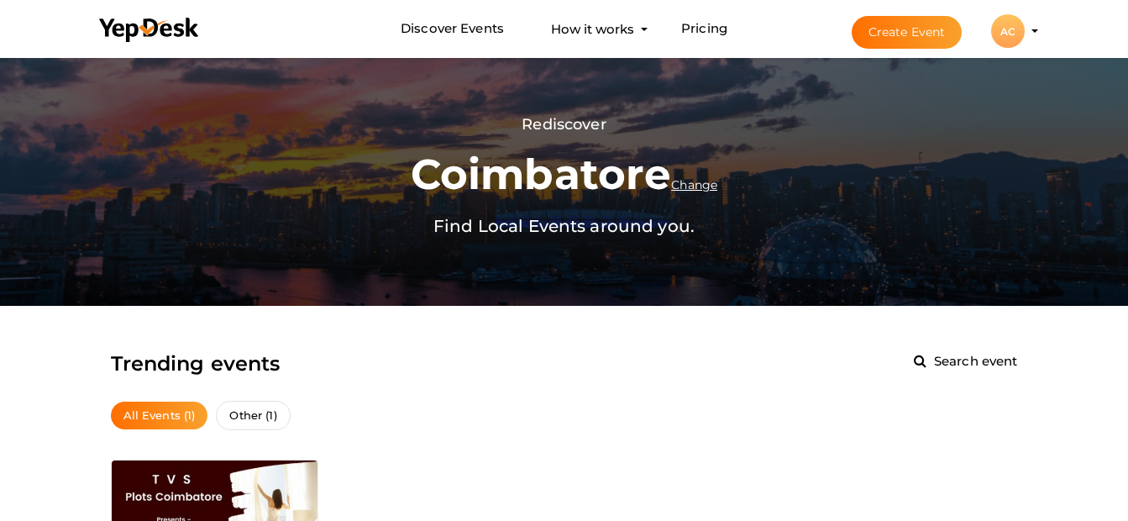
click at [1016, 41] on div "AC" at bounding box center [1008, 31] width 34 height 34
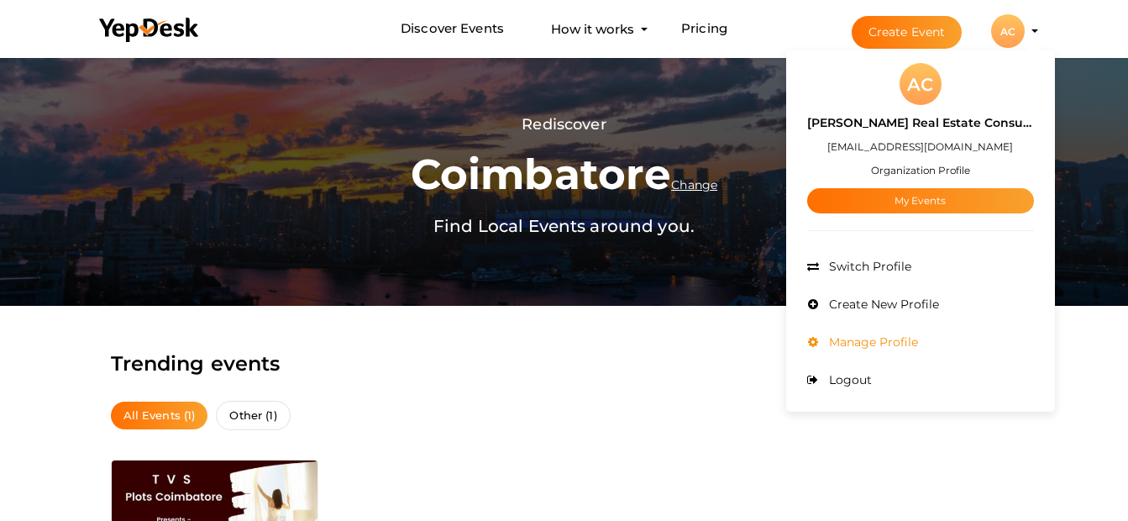
click at [895, 345] on span "Manage Profile" at bounding box center [871, 341] width 93 height 15
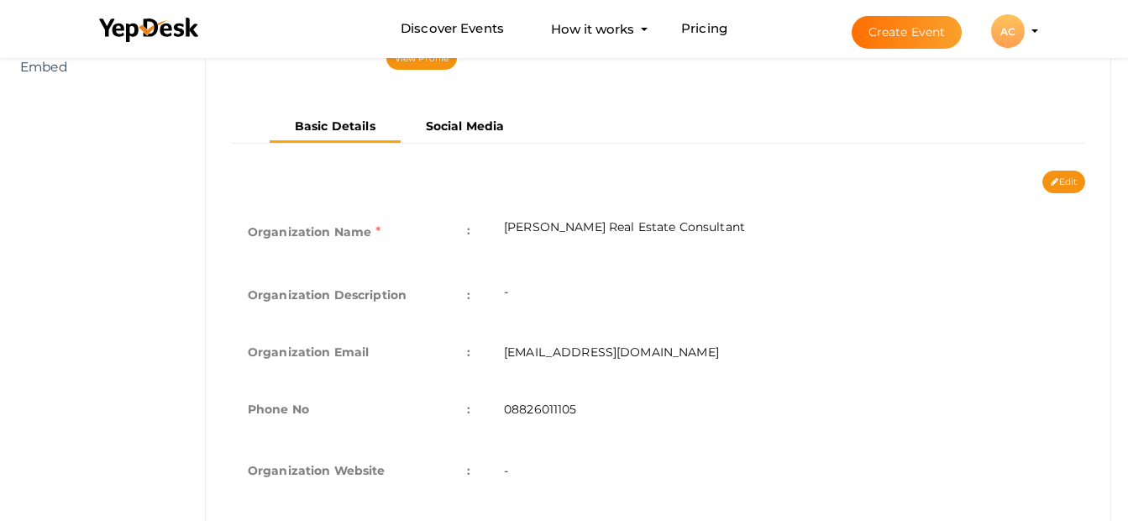
scroll to position [281, 0]
click at [637, 287] on td "-" at bounding box center [786, 295] width 598 height 57
click at [547, 298] on td "-" at bounding box center [786, 295] width 598 height 57
click at [1079, 179] on button "Edit" at bounding box center [1063, 182] width 43 height 23
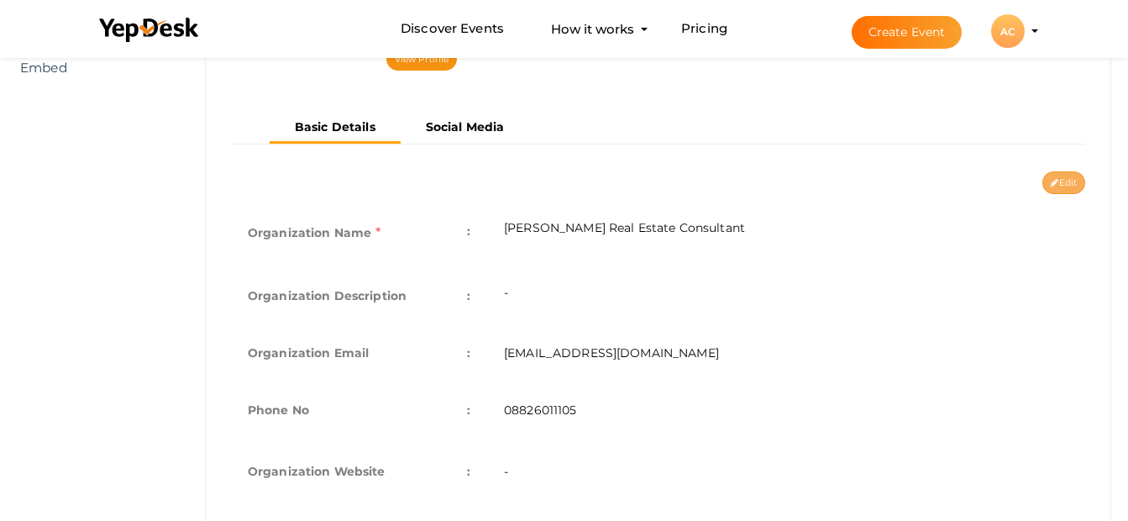
type input "[PERSON_NAME] Real Estate Consultant"
type input "[EMAIL_ADDRESS][DOMAIN_NAME]"
type input "08826011105"
select select "9"
type input "[PERSON_NAME] Real Estate Consultant"
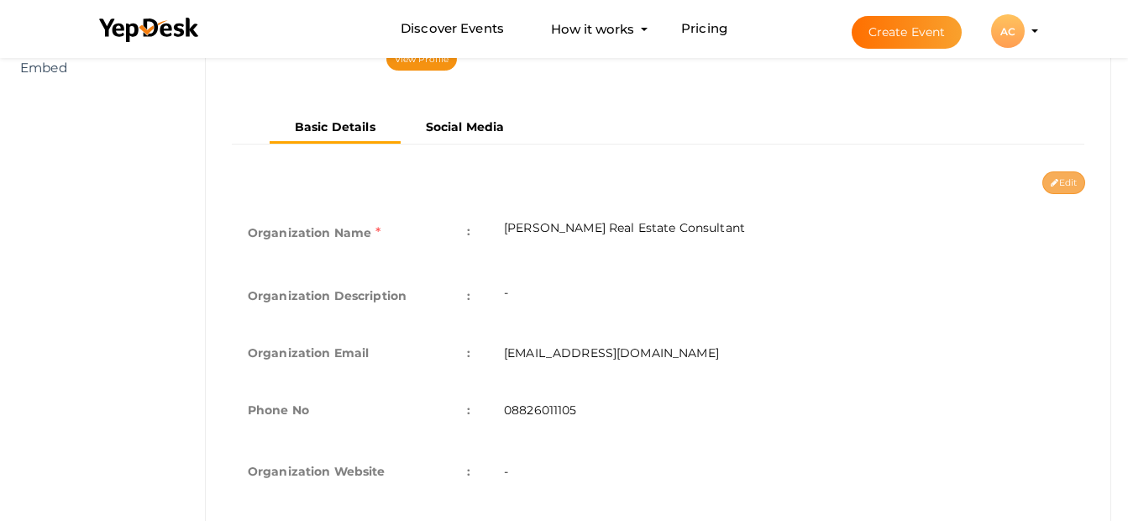
type input "[PERSON_NAME]-real-estate-consultant"
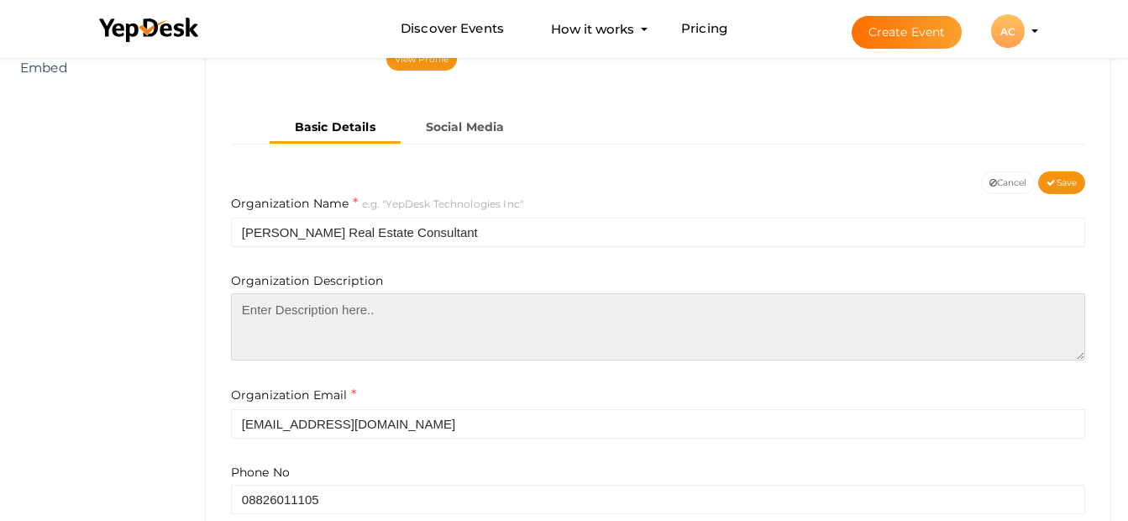
click at [512, 347] on textarea at bounding box center [658, 326] width 854 height 67
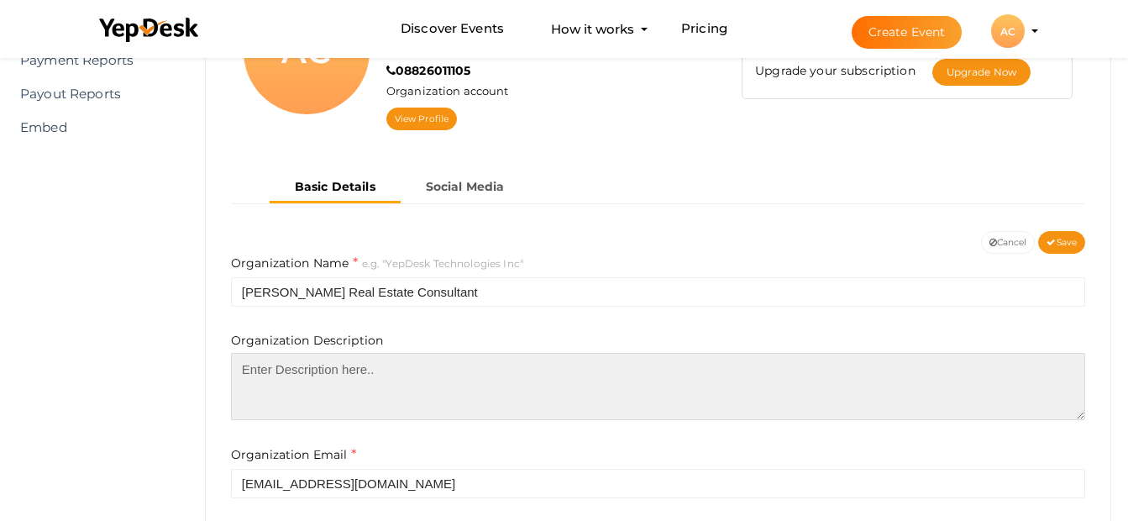
scroll to position [235, 0]
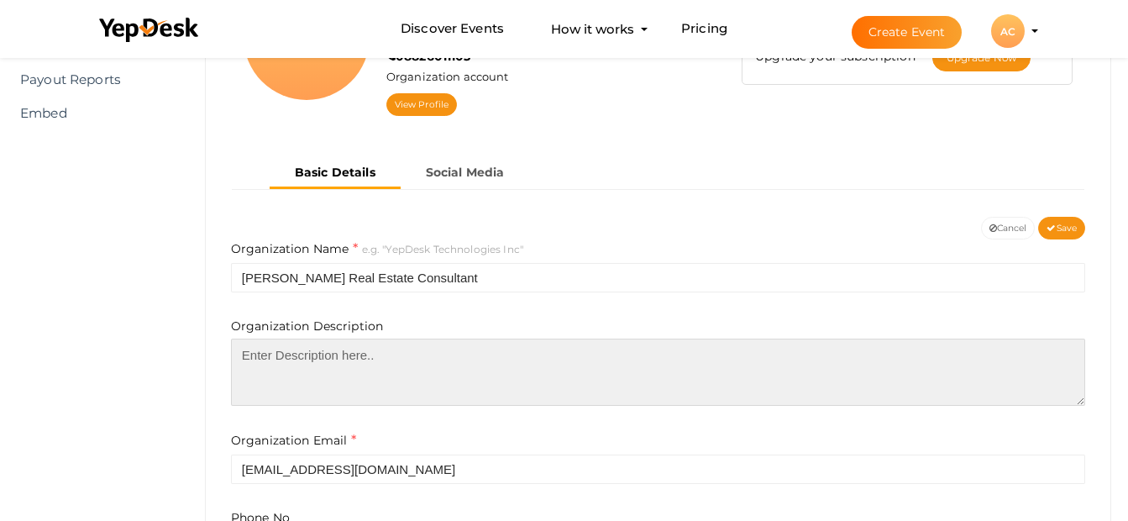
paste textarea "[PERSON_NAME] is a RERA Certified real estate consultant based in [GEOGRAPHIC_D…"
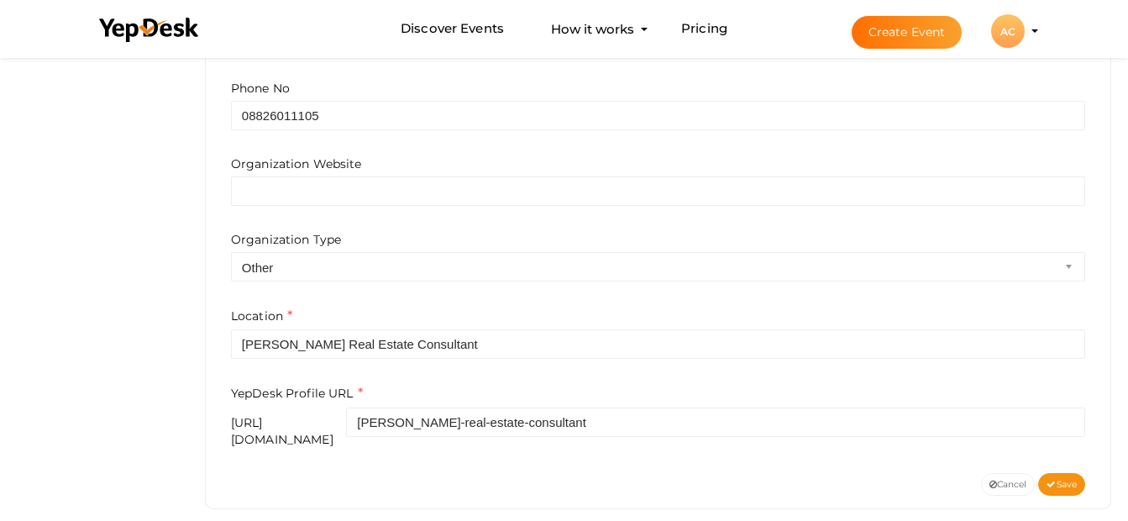
scroll to position [675, 0]
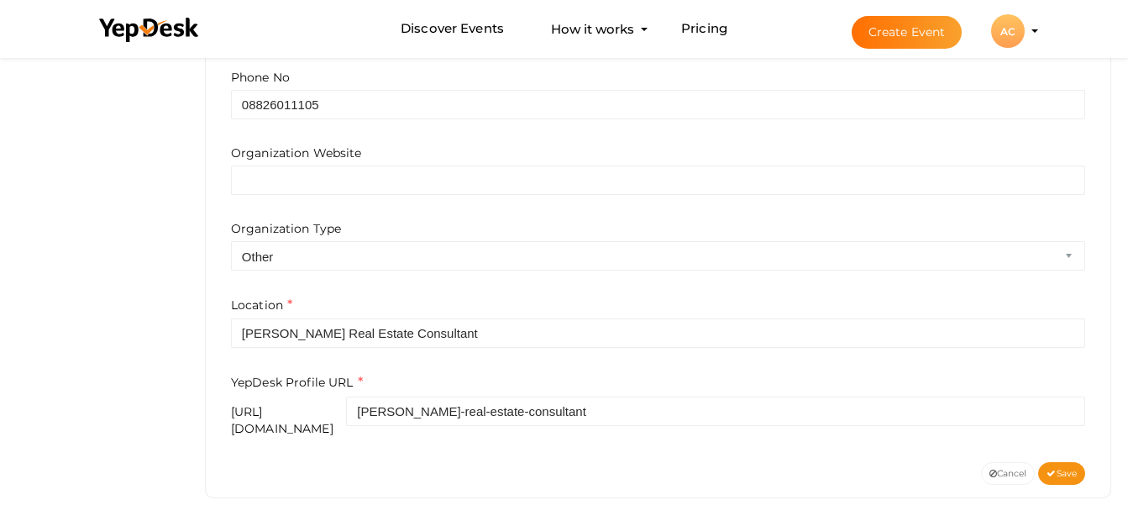
type textarea "[PERSON_NAME] is a RERA Certified real estate consultant based in [GEOGRAPHIC_D…"
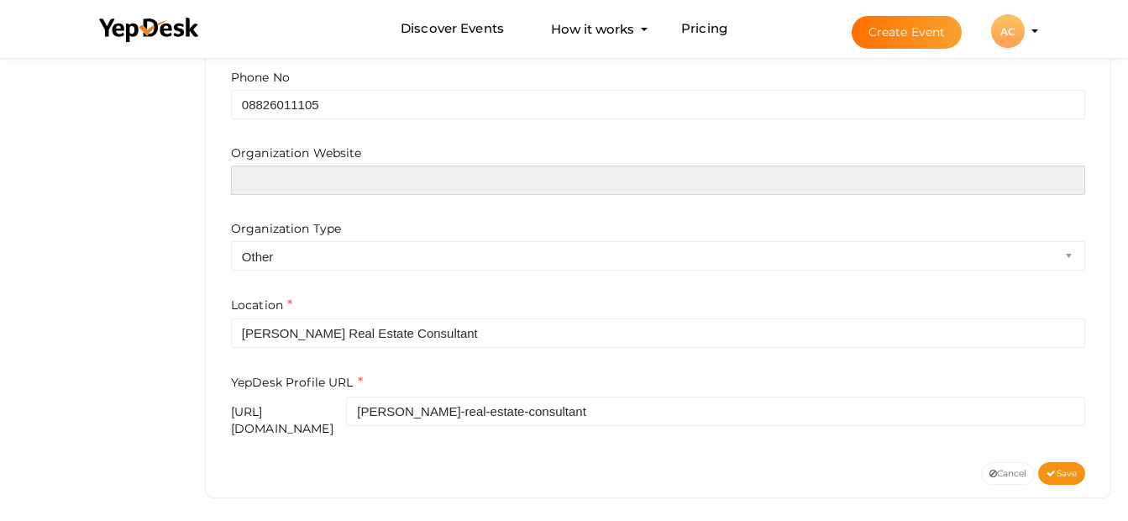
click at [546, 168] on input "text" at bounding box center [658, 179] width 854 height 29
click at [844, 182] on input "text" at bounding box center [658, 179] width 854 height 29
paste input "[URL][DOMAIN_NAME]"
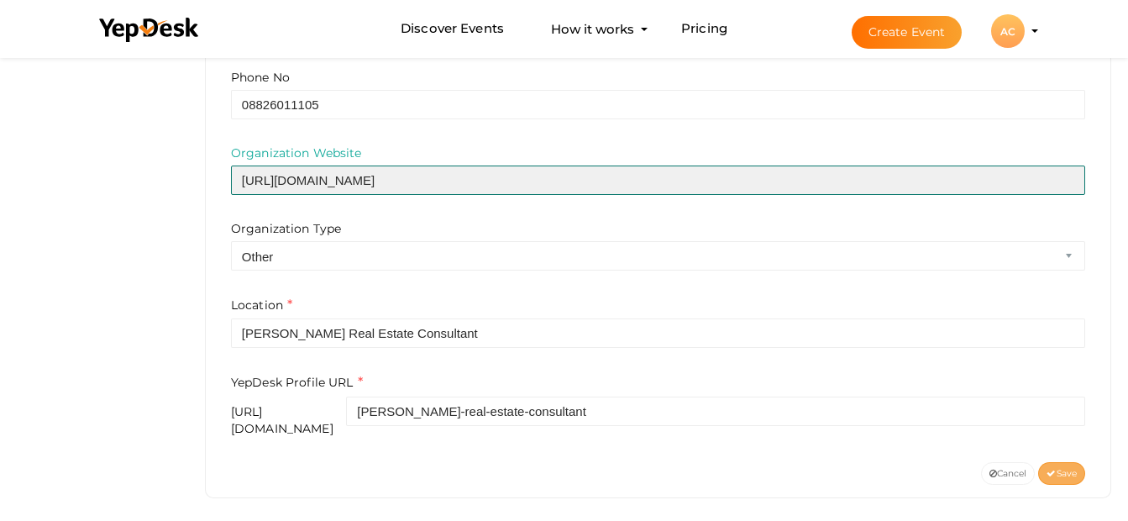
type input "[URL][DOMAIN_NAME]"
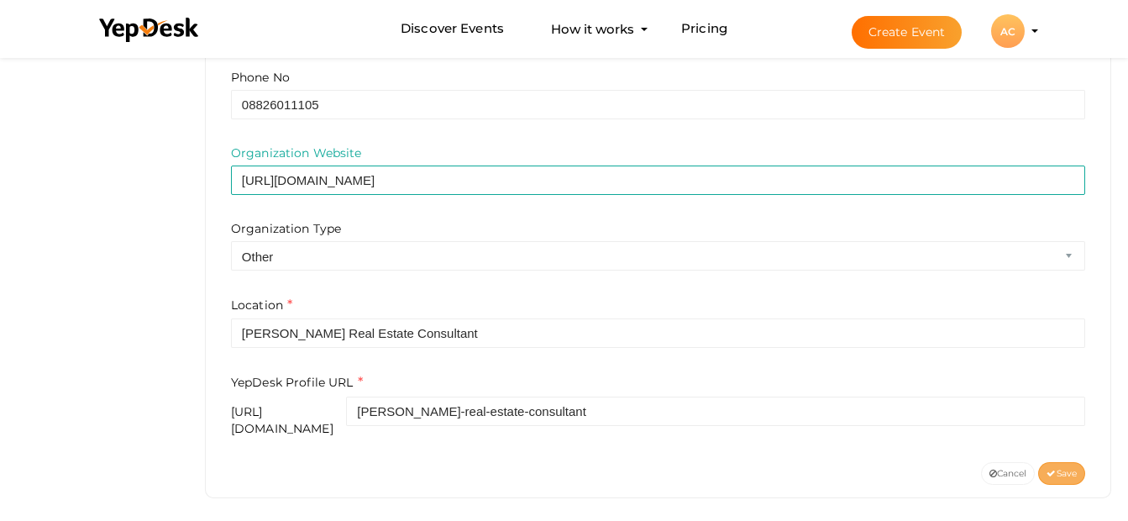
click at [1060, 468] on span "Save" at bounding box center [1062, 473] width 30 height 11
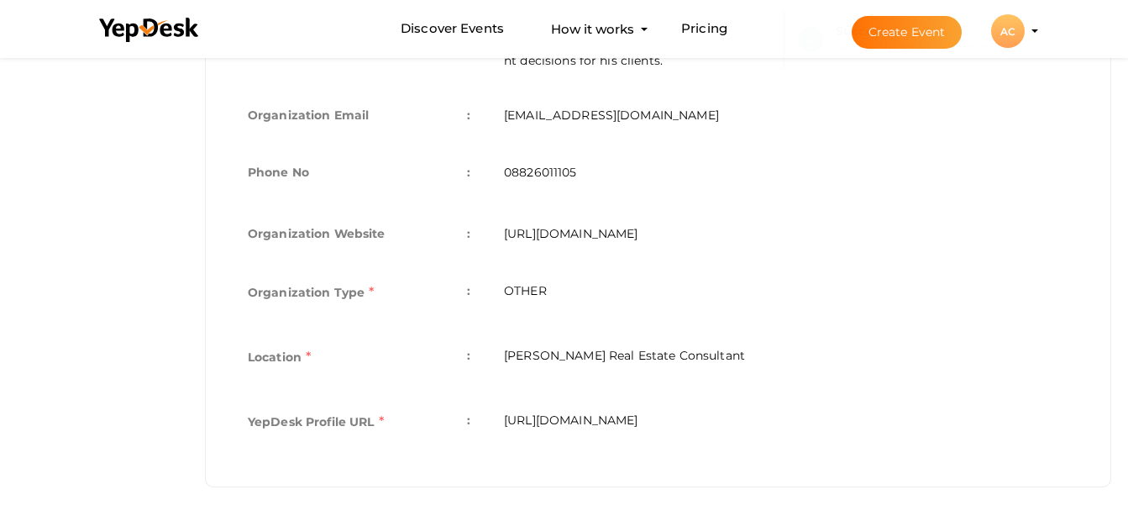
scroll to position [583, 0]
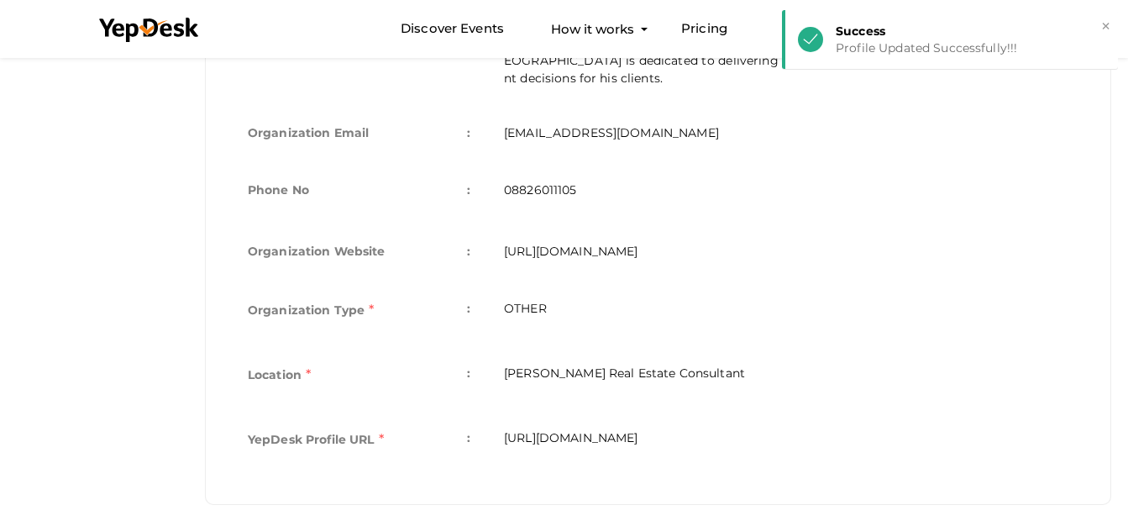
click at [748, 414] on td "[URL][DOMAIN_NAME]" at bounding box center [786, 441] width 598 height 65
copy div "[URL][DOMAIN_NAME] Organization Name e.g. "YepDesk Technologies Inc" Organizati…"
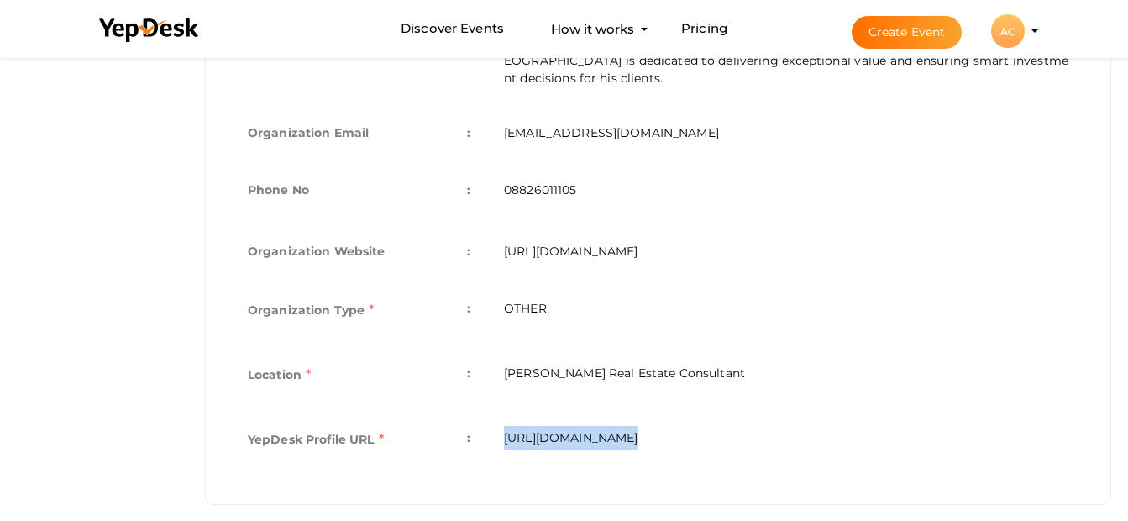
scroll to position [0, 0]
